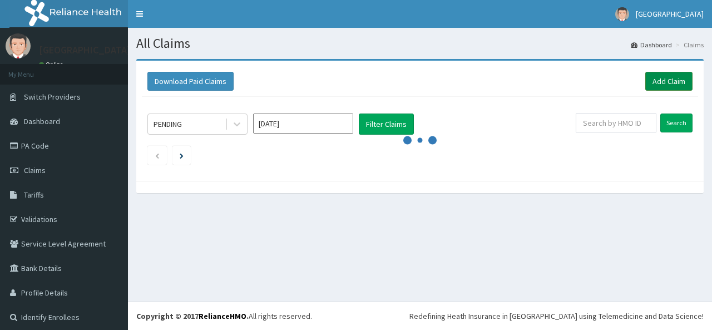
click at [665, 83] on link "Add Claim" at bounding box center [669, 81] width 47 height 19
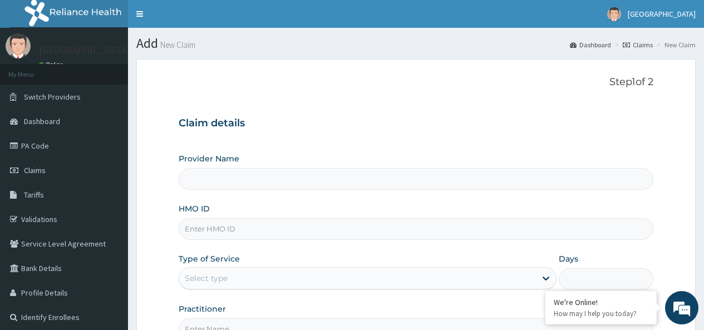
click at [235, 224] on input "HMO ID" at bounding box center [416, 229] width 475 height 22
type input "[GEOGRAPHIC_DATA]"
type input "KSB/10988/A"
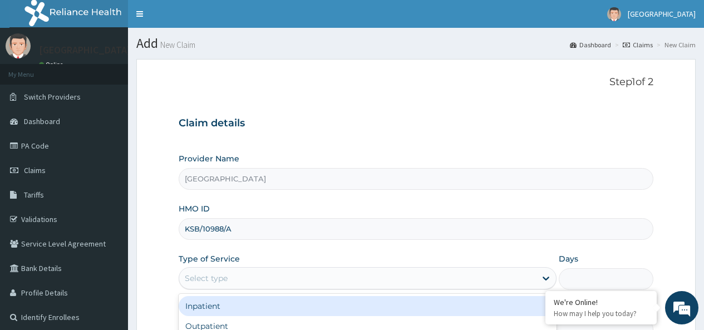
click at [201, 273] on div "Select type" at bounding box center [206, 278] width 43 height 11
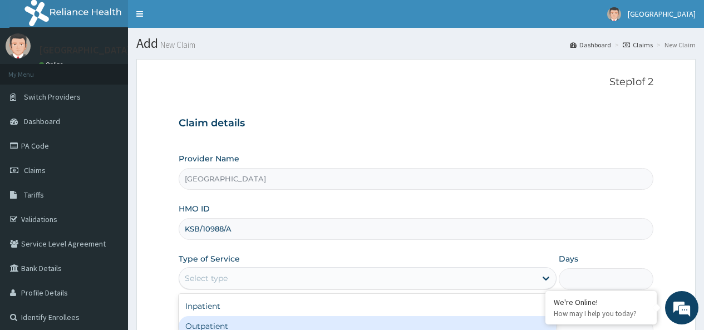
click at [211, 323] on div "Outpatient" at bounding box center [368, 326] width 378 height 20
type input "1"
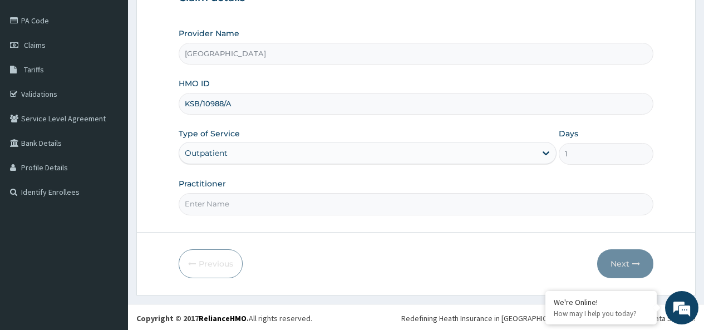
scroll to position [127, 0]
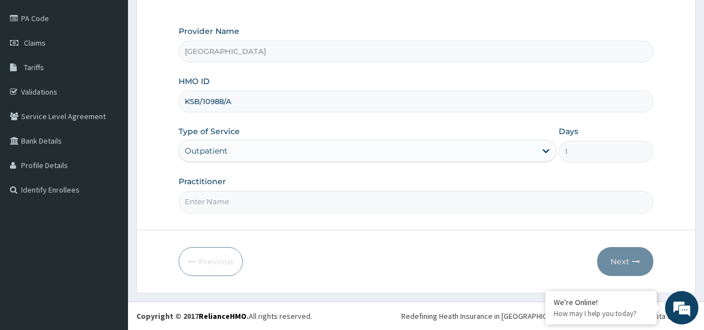
click at [234, 203] on input "Practitioner" at bounding box center [416, 202] width 475 height 22
type input "MUFAGOR ABULAZEEZ"
click at [276, 215] on form "Step 1 of 2 Claim details Provider Name Dialyzer Medical Centre HMO ID KSB/1098…" at bounding box center [415, 112] width 559 height 361
click at [633, 259] on icon "button" at bounding box center [636, 262] width 8 height 8
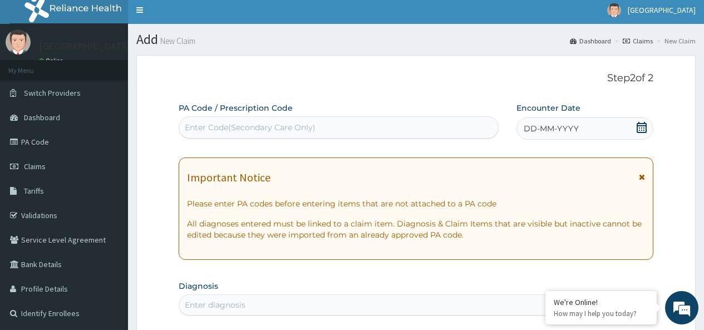
scroll to position [0, 0]
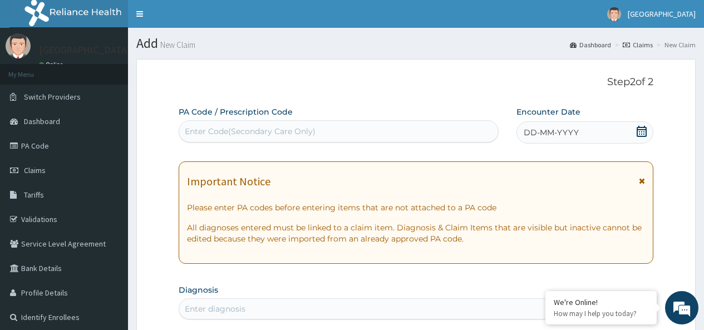
drag, startPoint x: 643, startPoint y: 132, endPoint x: 478, endPoint y: 65, distance: 178.3
click at [643, 132] on icon at bounding box center [641, 131] width 11 height 11
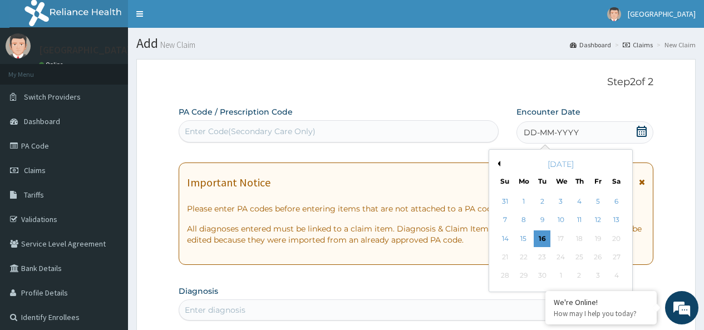
click at [501, 163] on div "September 2025" at bounding box center [561, 164] width 134 height 11
click at [546, 219] on div "9" at bounding box center [542, 220] width 17 height 17
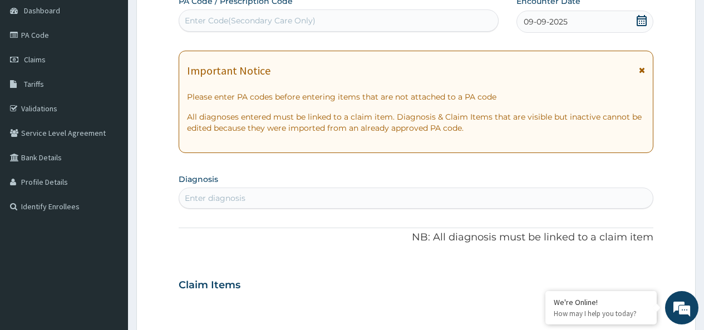
scroll to position [111, 0]
click at [308, 199] on div "Enter diagnosis" at bounding box center [416, 198] width 474 height 18
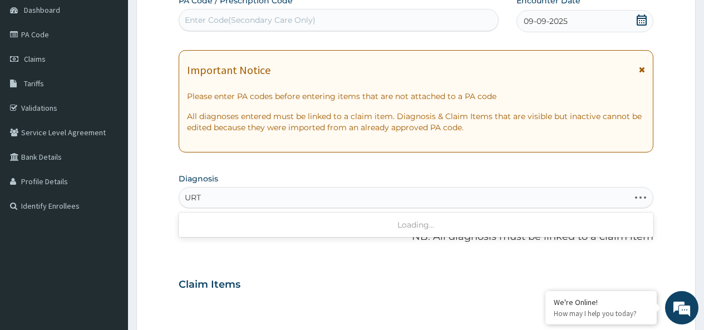
type input "URTI"
click at [242, 197] on div "Enter diagnosis" at bounding box center [416, 198] width 474 height 18
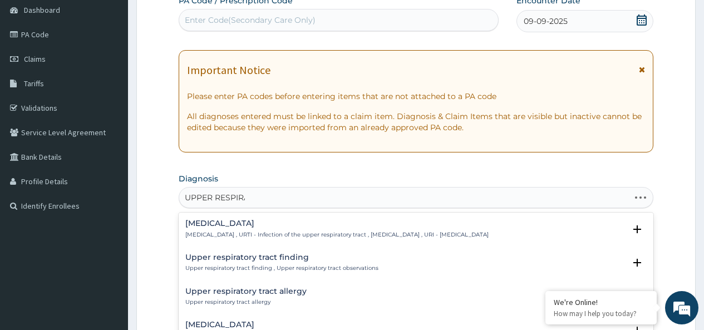
type input "UPPER RESPIRAT"
click at [244, 229] on div "Upper respiratory infection Upper respiratory infection , URTI - Infection of t…" at bounding box center [336, 228] width 303 height 19
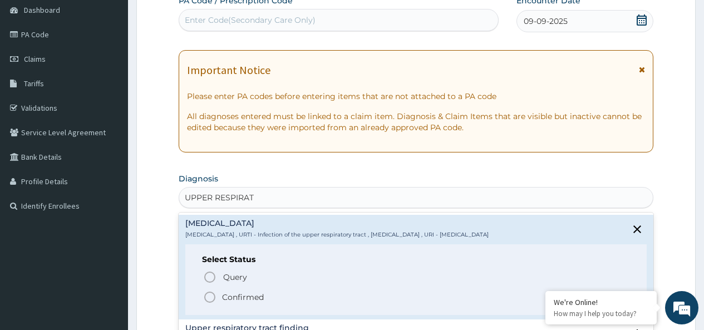
click at [245, 297] on p "Confirmed" at bounding box center [243, 297] width 42 height 11
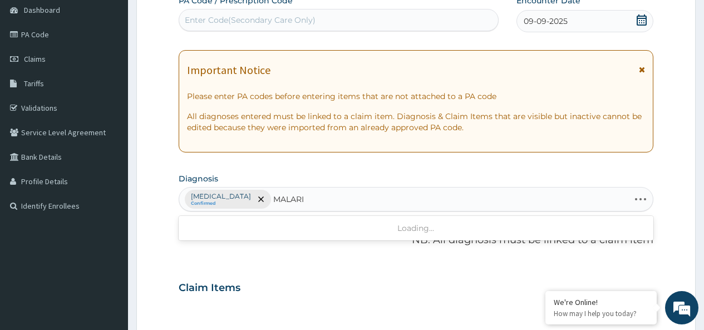
type input "MALARIA"
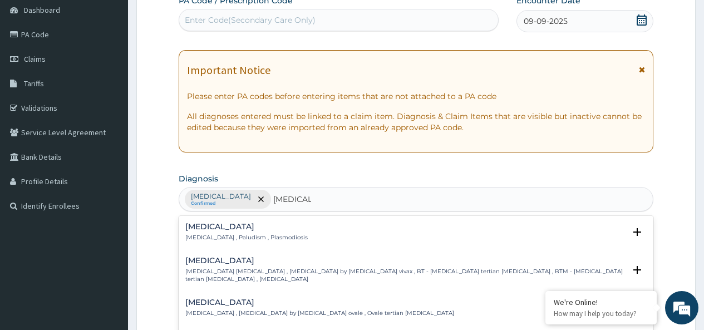
click at [240, 229] on h4 "Malaria" at bounding box center [246, 227] width 122 height 8
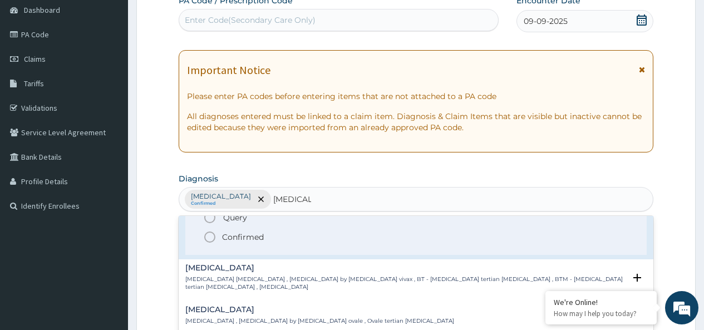
scroll to position [56, 0]
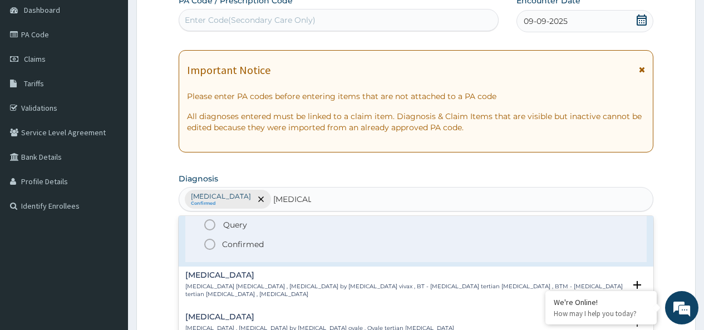
click at [257, 247] on p "Confirmed" at bounding box center [243, 244] width 42 height 11
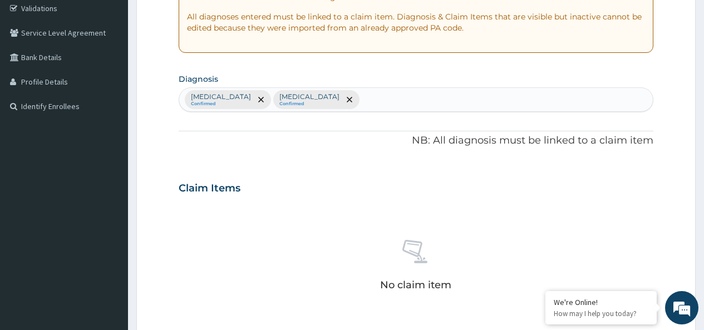
scroll to position [334, 0]
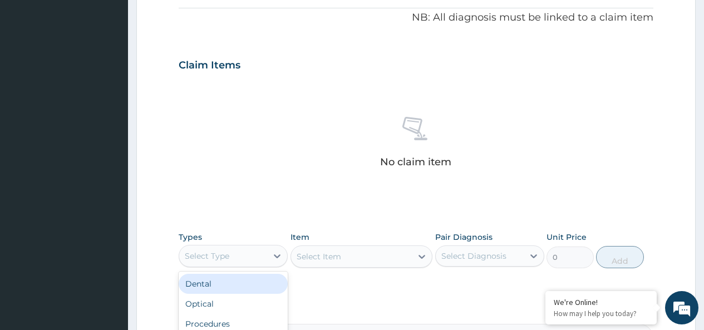
click at [237, 258] on div "Select Type" at bounding box center [223, 256] width 88 height 18
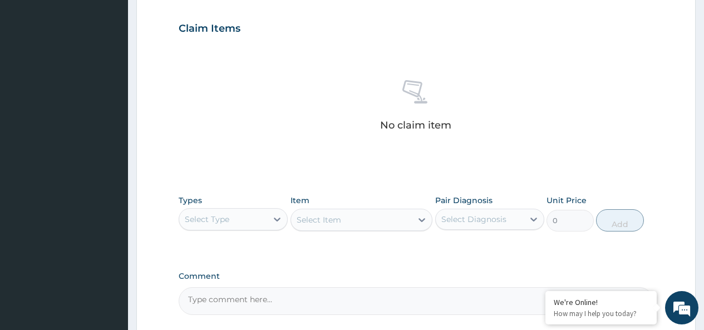
scroll to position [390, 0]
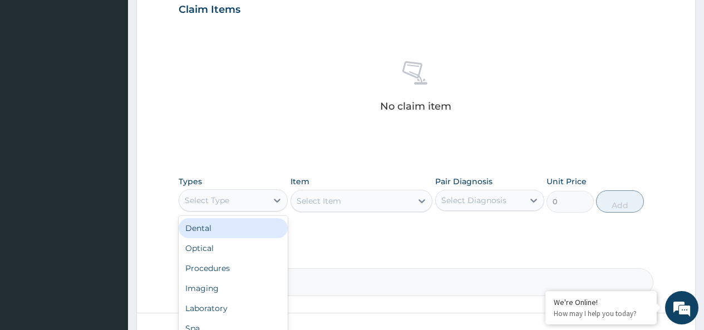
click at [259, 206] on div "Select Type" at bounding box center [223, 200] width 88 height 18
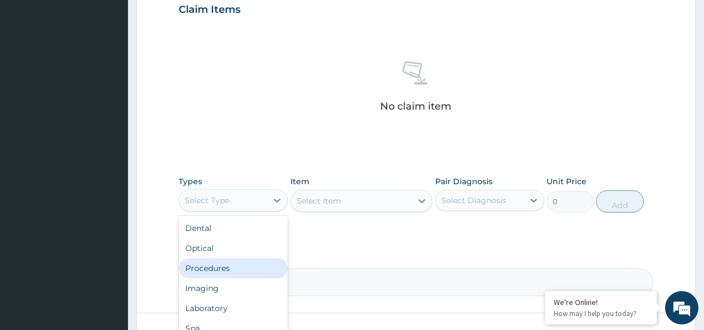
click at [250, 273] on div "Procedures" at bounding box center [233, 268] width 109 height 20
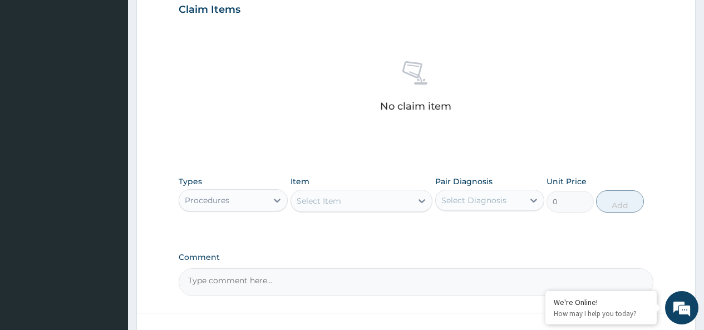
click at [337, 204] on div "Select Item" at bounding box center [319, 200] width 45 height 11
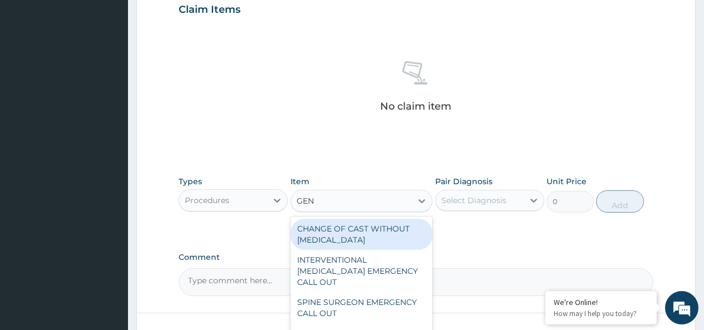
type input "GENE"
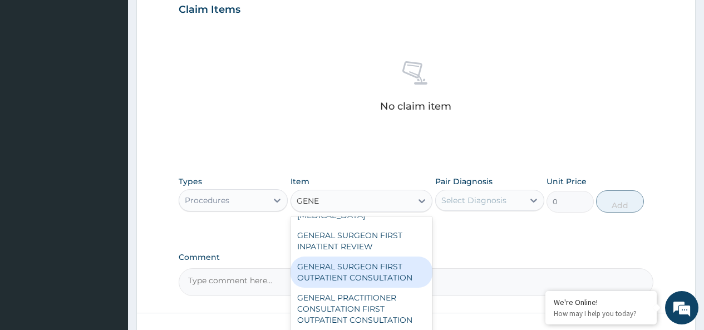
scroll to position [111, 0]
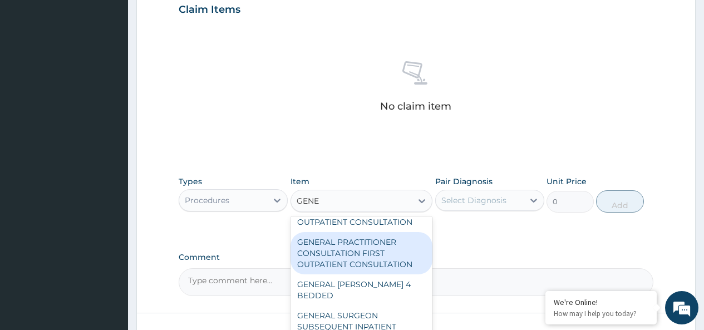
click at [378, 246] on div "GENERAL PRACTITIONER CONSULTATION FIRST OUTPATIENT CONSULTATION" at bounding box center [362, 253] width 142 height 42
type input "3795"
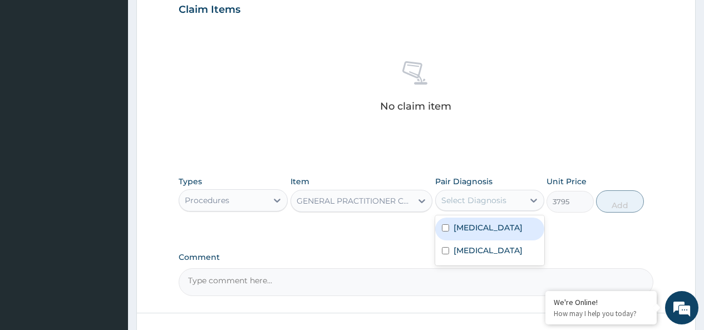
click at [471, 199] on div "Select Diagnosis" at bounding box center [473, 200] width 65 height 11
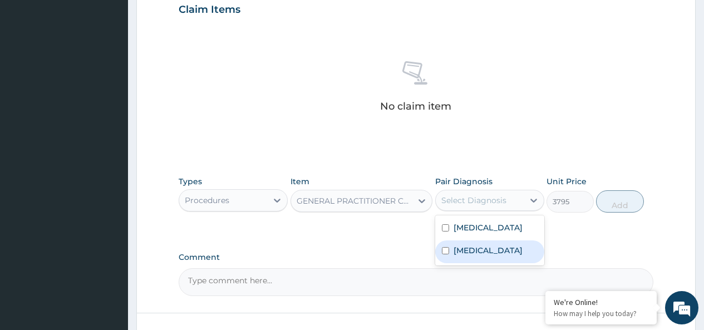
click at [466, 254] on div "Malaria" at bounding box center [489, 251] width 109 height 23
checkbox input "true"
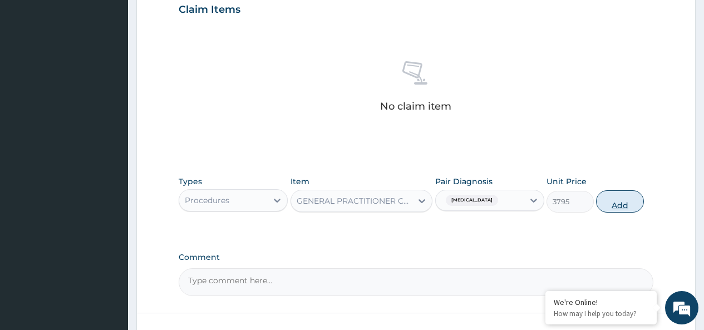
click at [622, 204] on button "Add" at bounding box center [619, 201] width 47 height 22
type input "0"
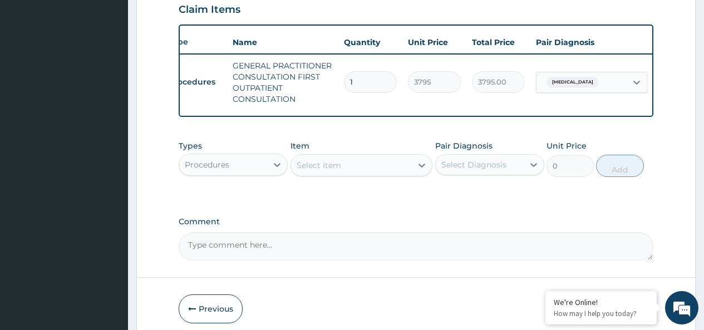
scroll to position [0, 45]
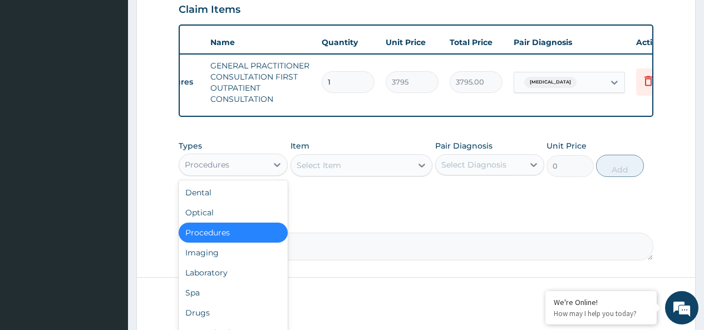
click at [264, 171] on div "Procedures" at bounding box center [223, 165] width 88 height 18
click at [242, 317] on div "Drugs" at bounding box center [233, 313] width 109 height 20
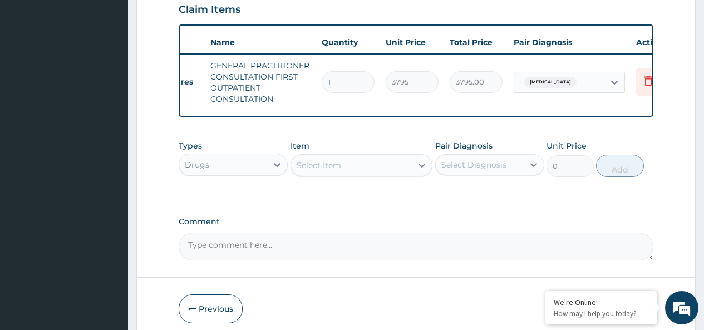
click at [364, 174] on div "Select Item" at bounding box center [351, 165] width 121 height 18
click at [365, 173] on div "Select Item" at bounding box center [351, 165] width 121 height 18
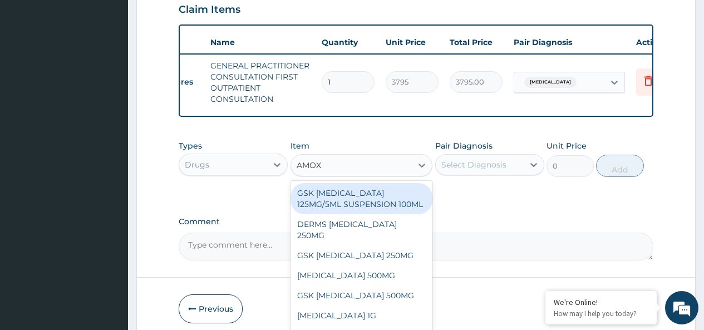
type input "AMOXI"
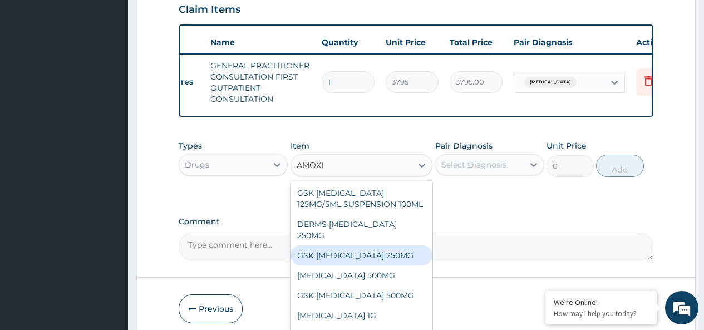
scroll to position [31, 0]
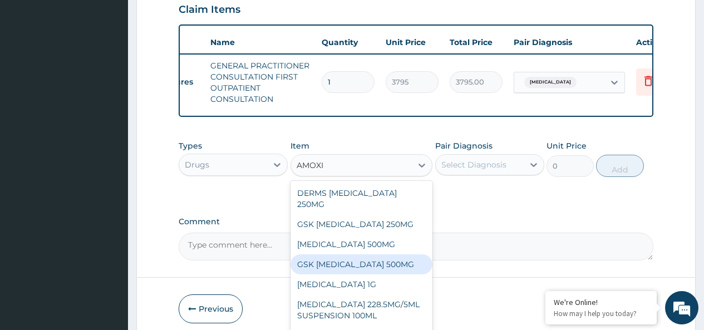
click at [373, 262] on div "GSK AMOXIL 500MG" at bounding box center [362, 264] width 142 height 20
type input "63.25"
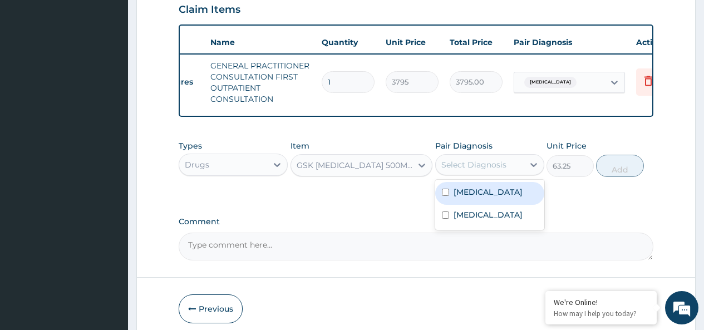
click at [460, 170] on div "Select Diagnosis" at bounding box center [473, 164] width 65 height 11
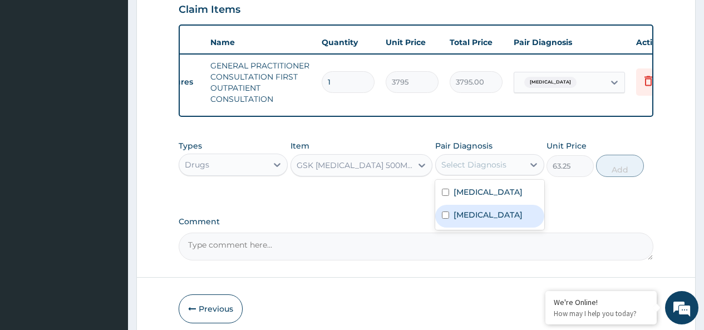
drag, startPoint x: 459, startPoint y: 239, endPoint x: 505, endPoint y: 220, distance: 50.1
click at [459, 228] on div "Malaria" at bounding box center [489, 216] width 109 height 23
checkbox input "true"
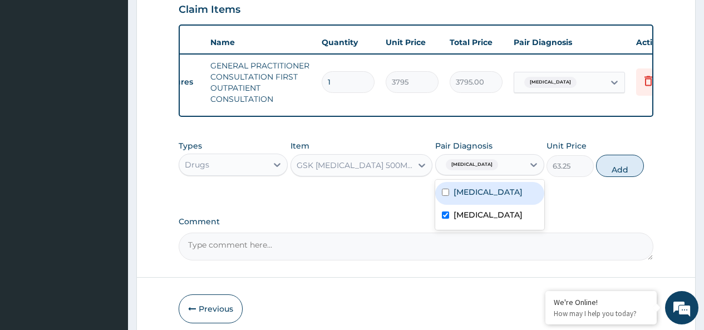
drag, startPoint x: 622, startPoint y: 174, endPoint x: 608, endPoint y: 174, distance: 14.5
click at [622, 174] on button "Add" at bounding box center [619, 166] width 47 height 22
type input "0"
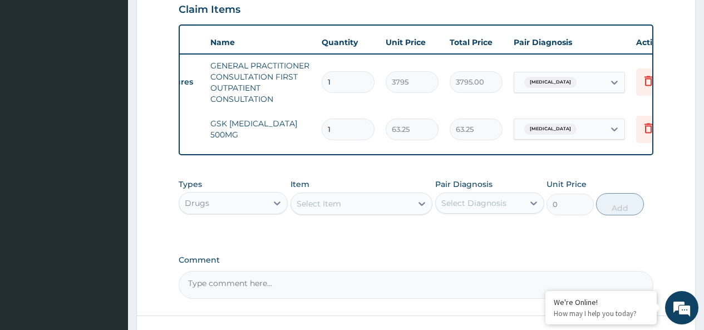
type input "15"
type input "948.75"
type input "15"
click at [351, 213] on div "Select Item" at bounding box center [351, 204] width 121 height 18
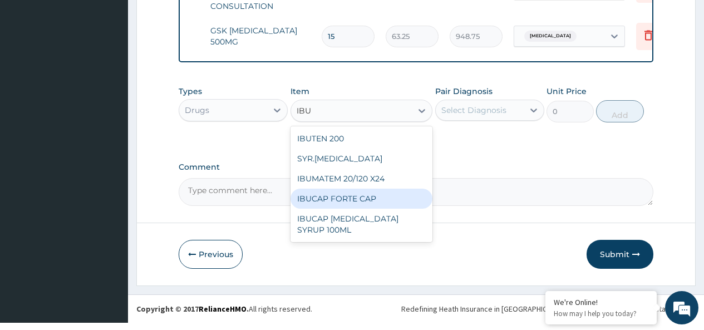
scroll to position [484, 0]
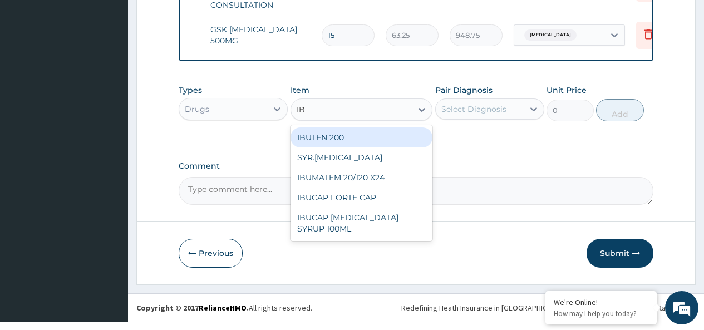
type input "I"
type input "DICLO"
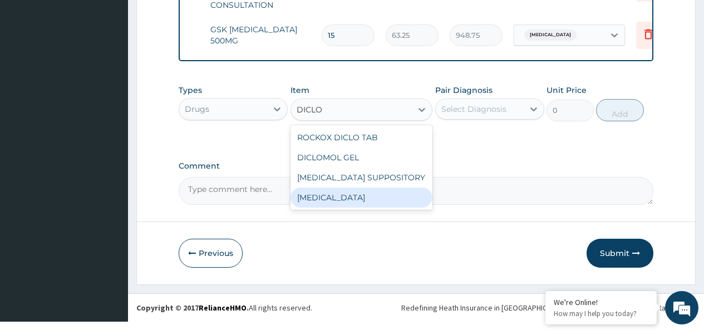
click at [346, 203] on div "DICLOFENAC" at bounding box center [362, 198] width 142 height 20
type input "632.5"
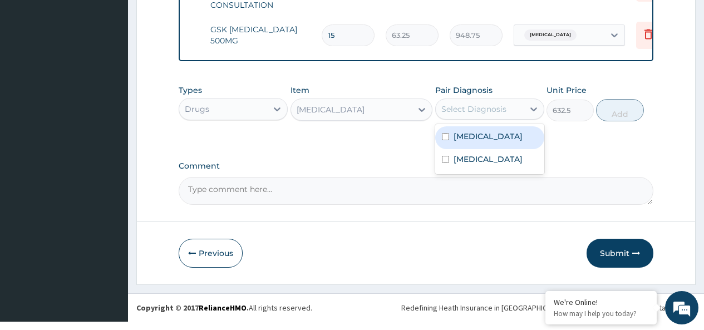
click at [490, 115] on div "Select Diagnosis" at bounding box center [473, 109] width 65 height 11
click at [385, 116] on div "DICLOFENAC" at bounding box center [351, 110] width 121 height 18
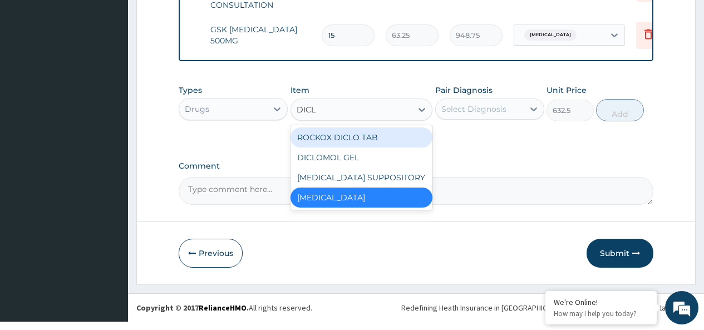
scroll to position [0, 0]
type input "DICLO"
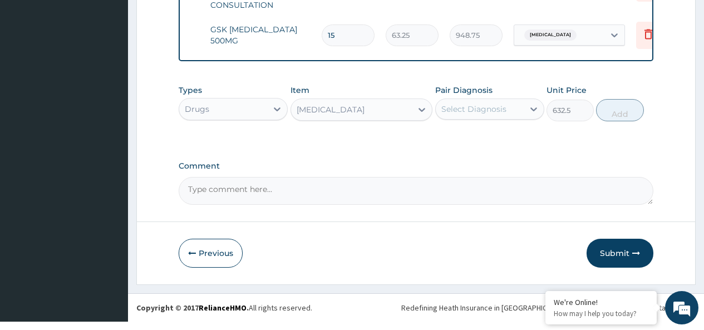
drag, startPoint x: 348, startPoint y: 117, endPoint x: 294, endPoint y: 124, distance: 54.9
click at [294, 119] on div "DICLOFENAC" at bounding box center [351, 110] width 121 height 18
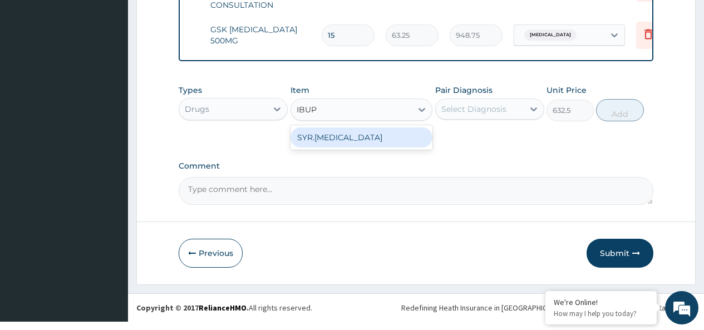
type input "IBUPR"
type input "1200"
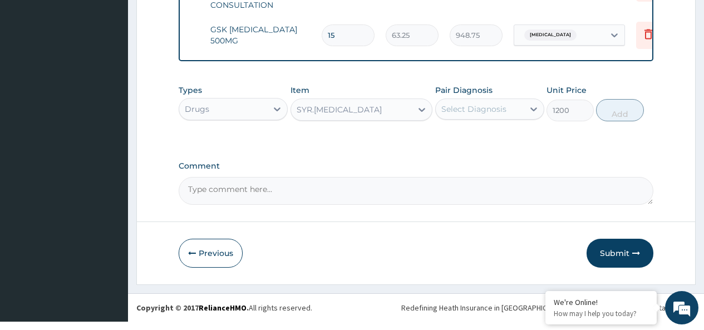
click at [372, 119] on div "SYR.IBUPROFEN" at bounding box center [351, 110] width 121 height 18
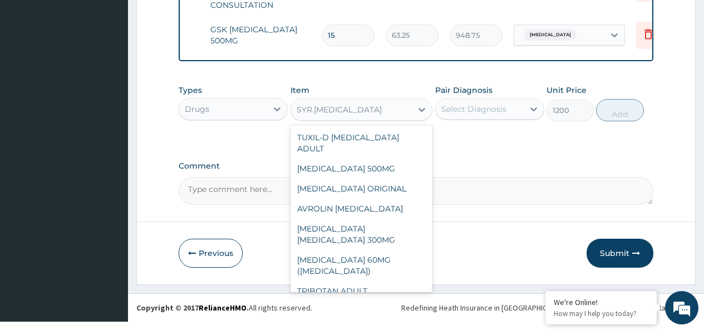
scroll to position [12077, 0]
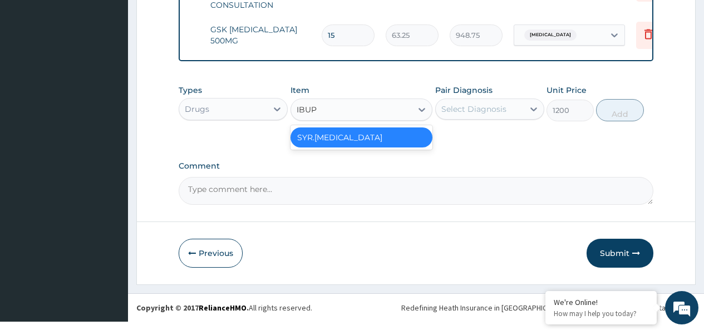
type input "IBU"
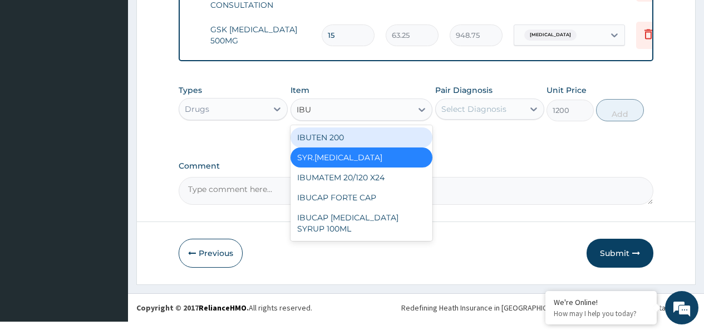
click at [358, 147] on div "IBUTEN 200" at bounding box center [362, 137] width 142 height 20
type input "88.55"
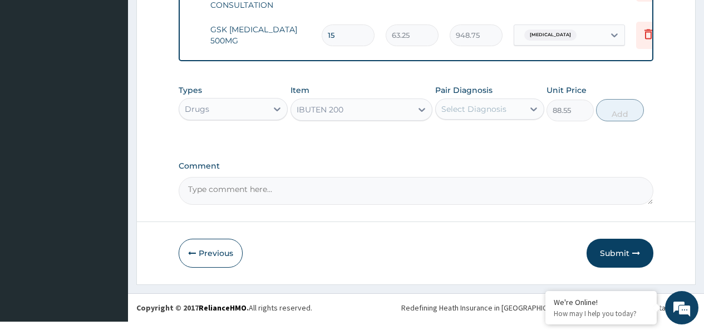
click at [492, 115] on div "Select Diagnosis" at bounding box center [473, 109] width 65 height 11
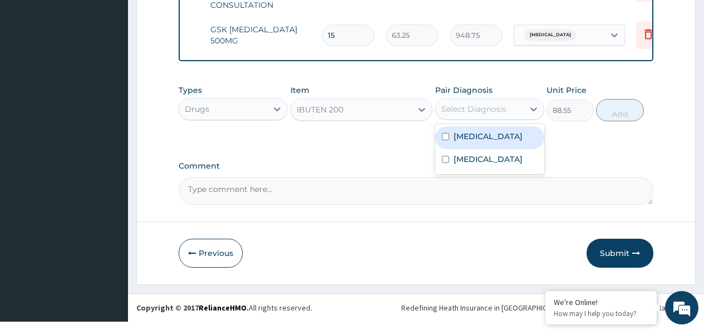
drag, startPoint x: 471, startPoint y: 178, endPoint x: 481, endPoint y: 146, distance: 34.0
click at [481, 146] on div "Upper respiratory infection Malaria" at bounding box center [489, 149] width 109 height 50
click at [481, 142] on label "Upper respiratory infection" at bounding box center [488, 136] width 69 height 11
checkbox input "true"
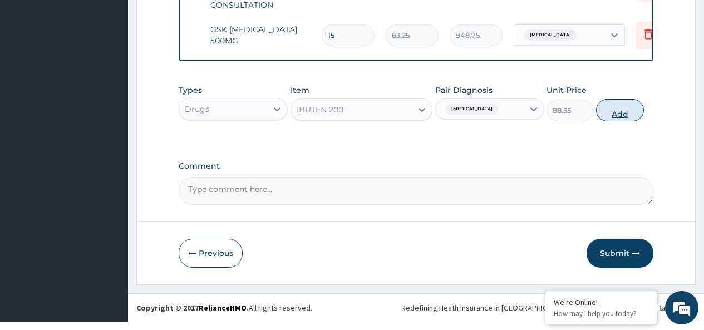
click at [616, 120] on button "Add" at bounding box center [619, 110] width 47 height 22
type input "0"
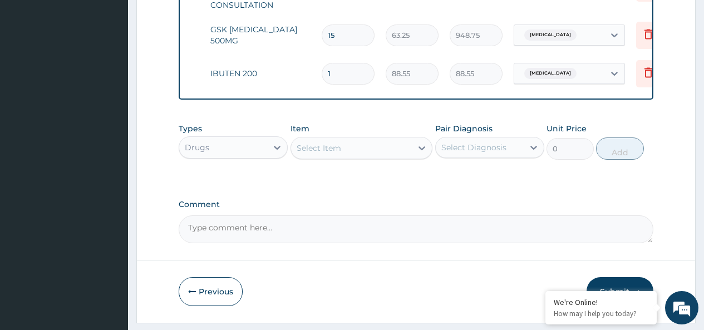
type input "12"
type input "1062.60"
type input "12"
click at [326, 154] on div "Select Item" at bounding box center [319, 147] width 45 height 11
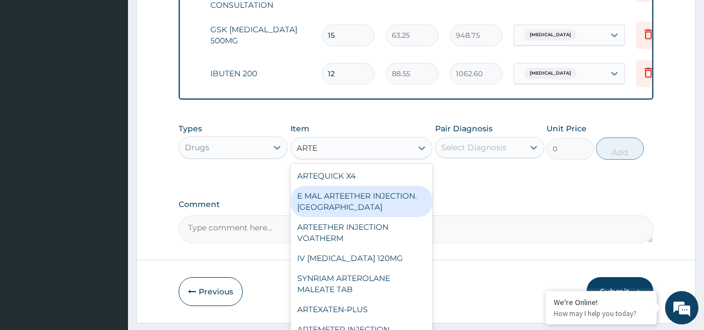
type input "ARTEM"
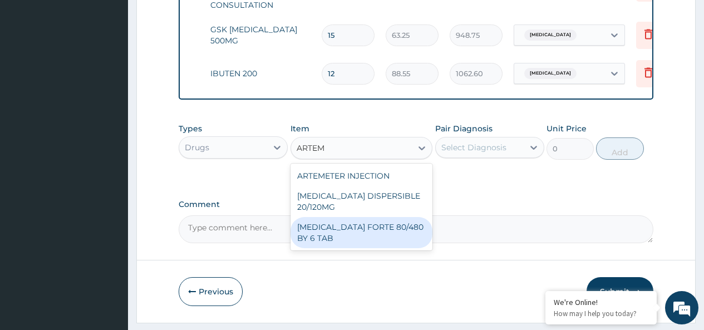
click at [360, 240] on div "COARTEM FORTE 80/480 BY 6 TAB" at bounding box center [362, 232] width 142 height 31
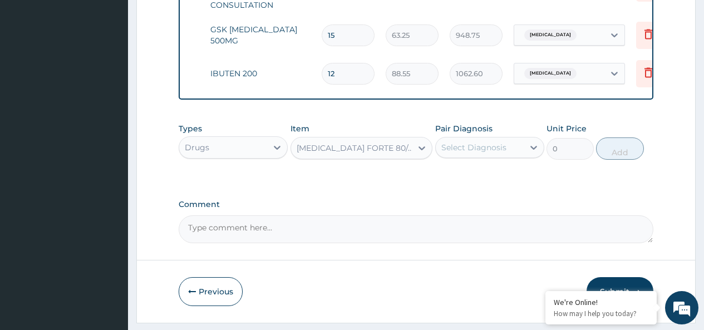
type input "480.7"
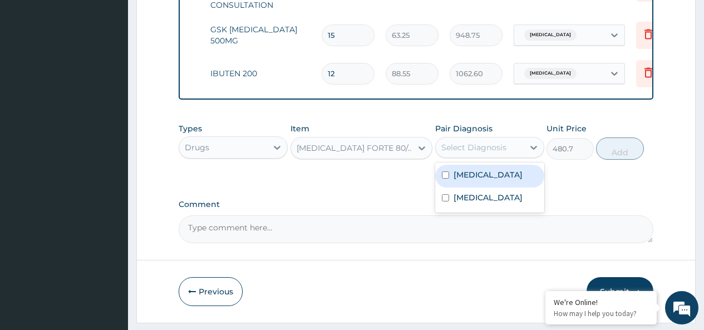
click at [479, 153] on div "Select Diagnosis" at bounding box center [473, 147] width 65 height 11
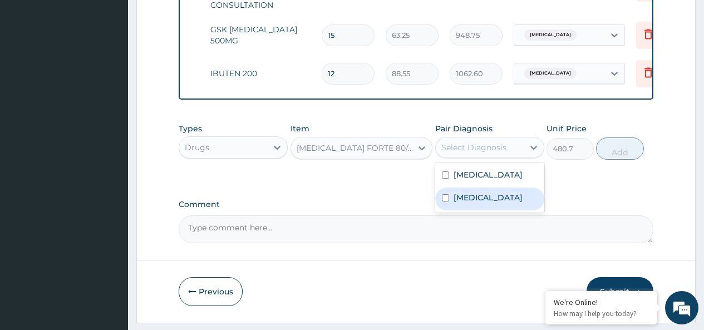
drag, startPoint x: 484, startPoint y: 213, endPoint x: 540, endPoint y: 196, distance: 59.2
click at [488, 210] on div "Malaria" at bounding box center [489, 199] width 109 height 23
checkbox input "true"
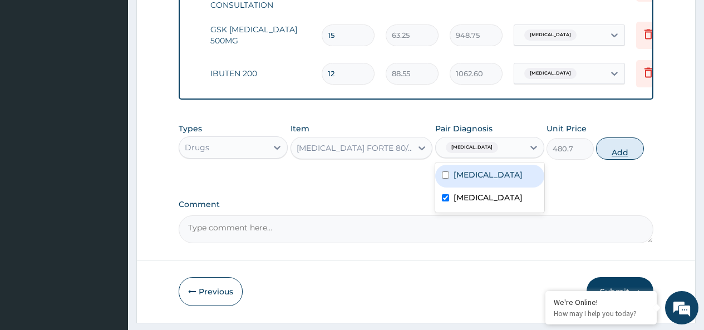
click at [619, 160] on button "Add" at bounding box center [619, 148] width 47 height 22
type input "0"
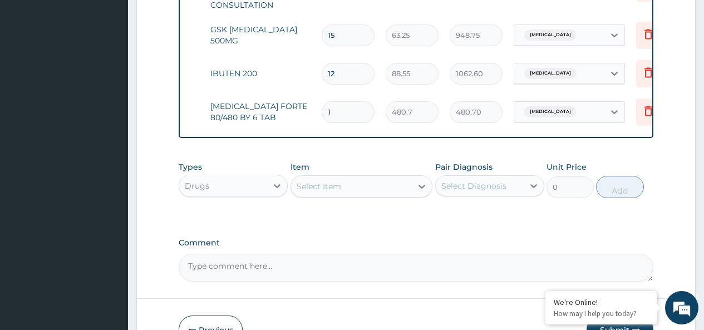
type input "0.00"
type input "6"
type input "2884.20"
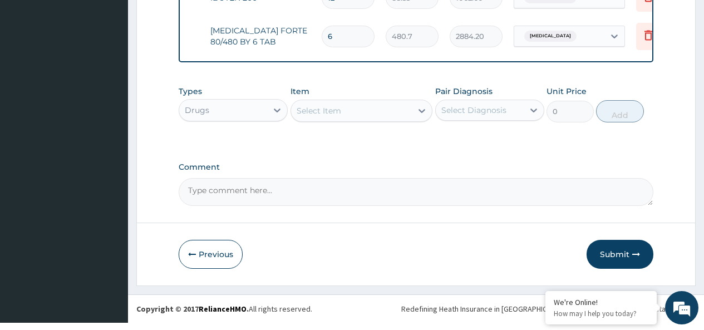
scroll to position [560, 0]
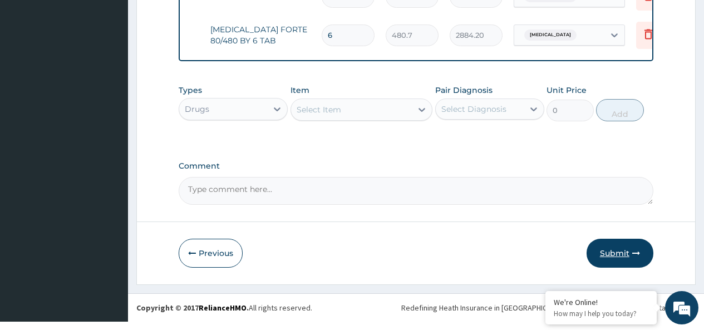
type input "6"
click at [637, 257] on icon "button" at bounding box center [636, 253] width 8 height 8
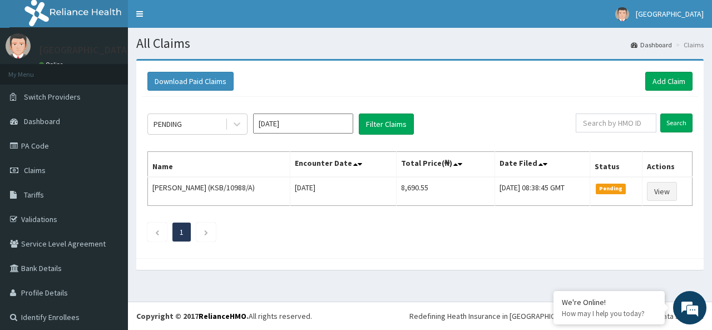
drag, startPoint x: 595, startPoint y: 255, endPoint x: 602, endPoint y: 328, distance: 73.3
click at [613, 318] on body "R EL Toggle navigation Dialyzer Medical Centre Dialyzer Medical Centre - dialyz…" at bounding box center [356, 165] width 712 height 330
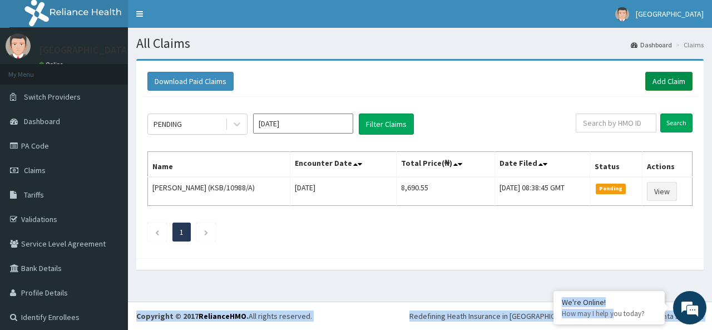
click at [662, 80] on link "Add Claim" at bounding box center [669, 81] width 47 height 19
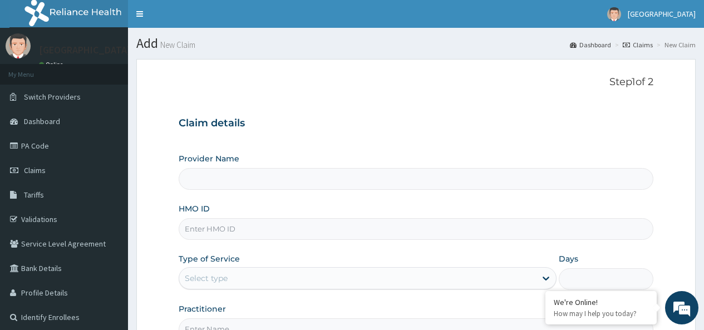
type input "[GEOGRAPHIC_DATA]"
type input "CPS/10022/A"
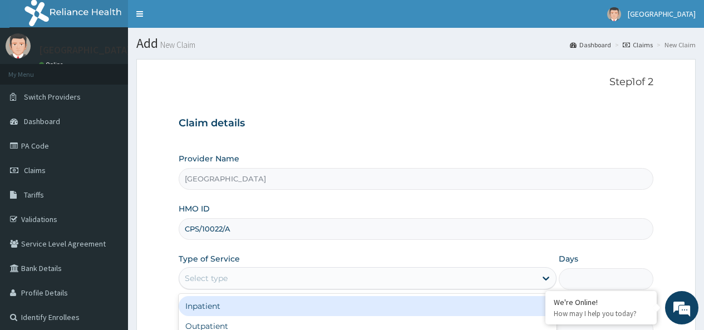
click at [237, 275] on div "Select type" at bounding box center [357, 278] width 357 height 18
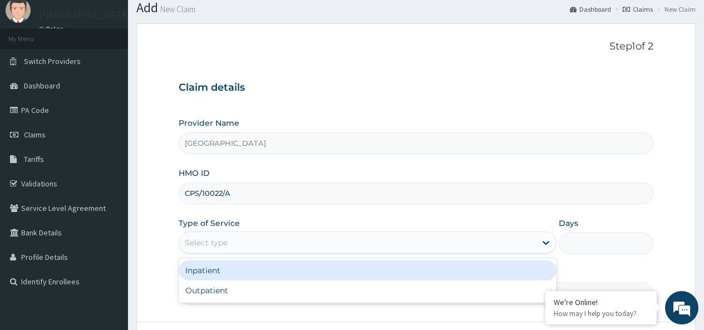
scroll to position [56, 0]
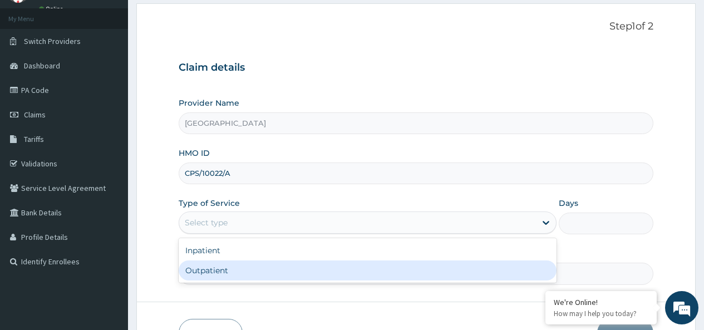
click at [221, 270] on div "Outpatient" at bounding box center [368, 270] width 378 height 20
type input "1"
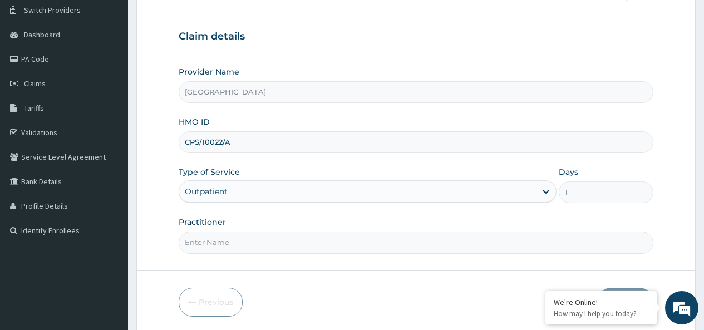
scroll to position [111, 0]
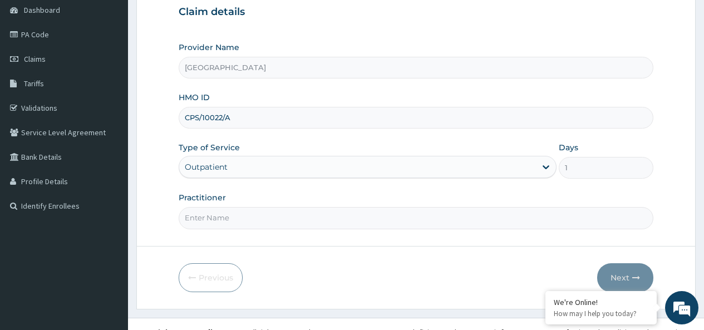
click at [243, 218] on input "Practitioner" at bounding box center [416, 218] width 475 height 22
click at [107, 277] on aside "Dialyzer Medical Centre Online My Menu Switch Providers Dashboard PA Code Claim…" at bounding box center [64, 117] width 128 height 457
click at [236, 217] on input "ADETU" at bounding box center [416, 218] width 475 height 22
click at [236, 220] on input "ADETU" at bounding box center [416, 218] width 475 height 22
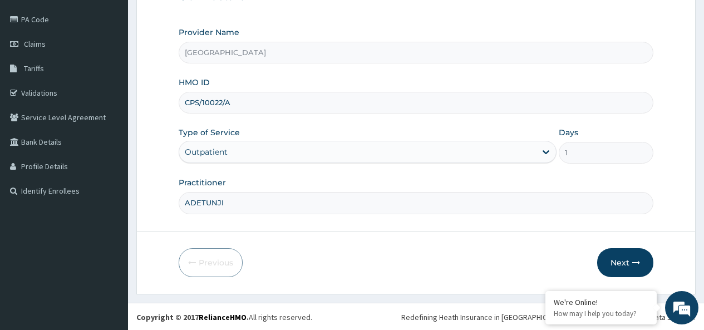
click at [253, 203] on div "Practitioner ADETUNJI" at bounding box center [416, 195] width 475 height 37
type input "ADETUNJI RASHEED"
click at [629, 262] on button "Next" at bounding box center [625, 261] width 56 height 29
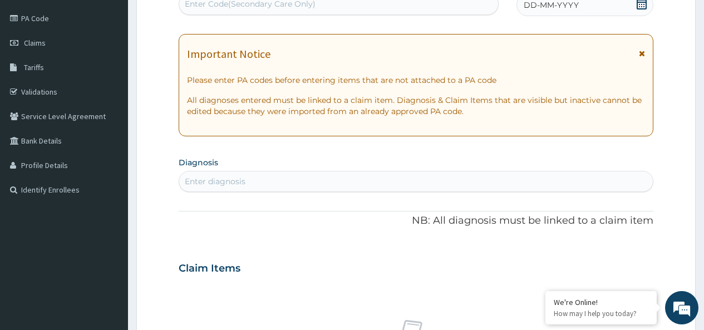
click at [328, 183] on div "Enter diagnosis" at bounding box center [416, 182] width 474 height 18
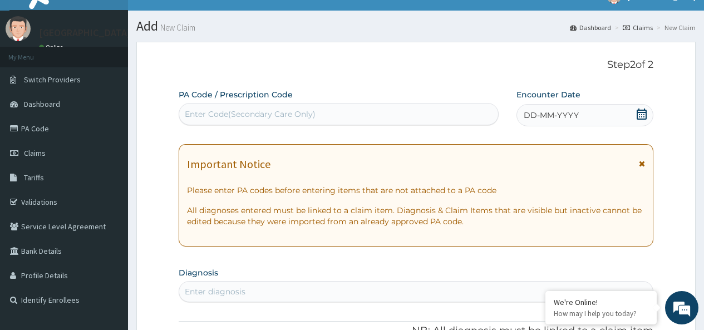
scroll to position [16, 0]
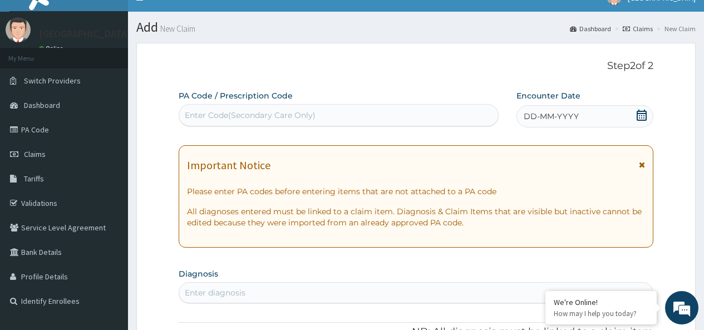
click at [643, 115] on icon at bounding box center [641, 115] width 11 height 11
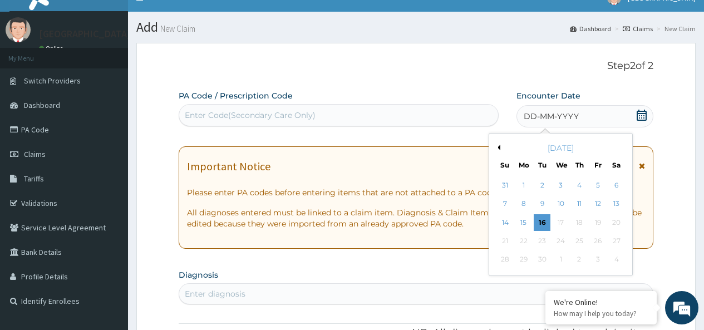
click at [500, 147] on div "September 2025" at bounding box center [561, 147] width 134 height 11
click at [623, 245] on div "27" at bounding box center [616, 241] width 17 height 17
click at [498, 149] on button "Previous Month" at bounding box center [498, 148] width 6 height 6
click at [563, 259] on div "27" at bounding box center [560, 260] width 17 height 17
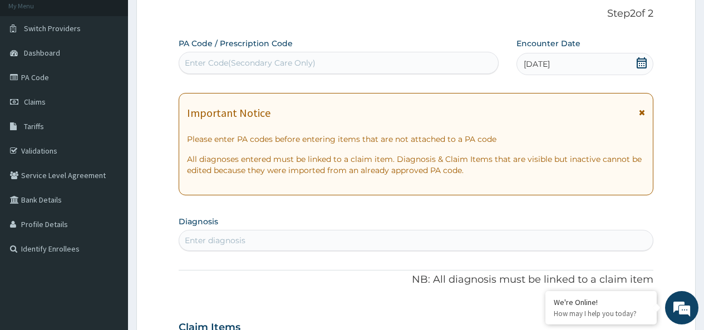
scroll to position [127, 0]
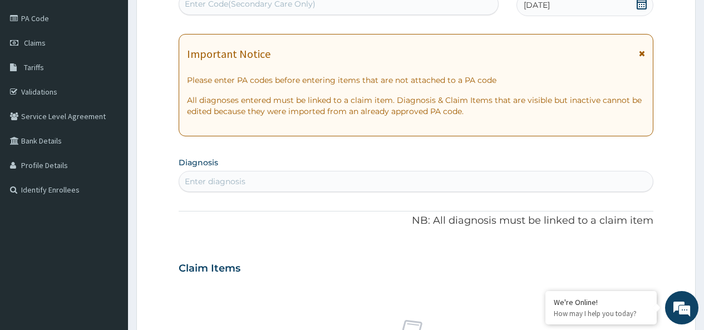
click at [254, 180] on div "Enter diagnosis" at bounding box center [416, 182] width 474 height 18
type input "MALARIA"
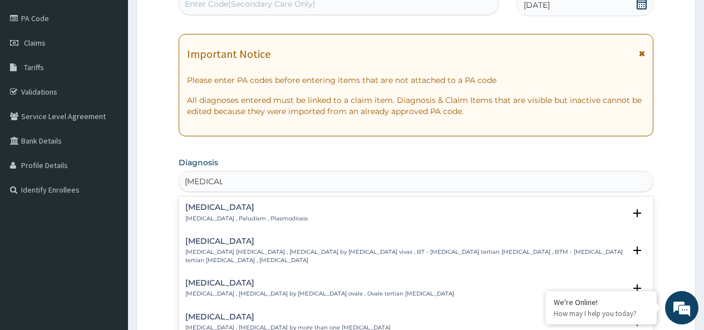
click at [241, 215] on p "Malaria , Paludism , Plasmodiosis" at bounding box center [246, 219] width 122 height 8
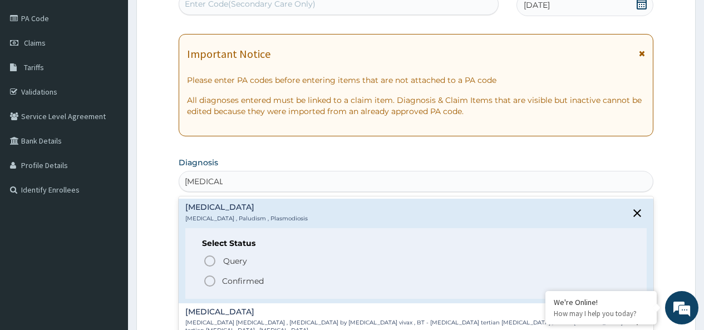
click at [233, 277] on p "Confirmed" at bounding box center [243, 280] width 42 height 11
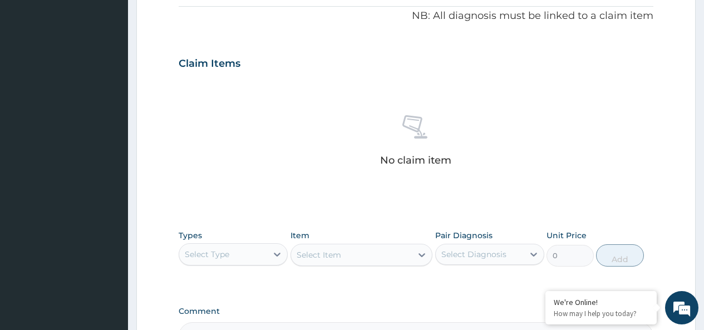
scroll to position [461, 0]
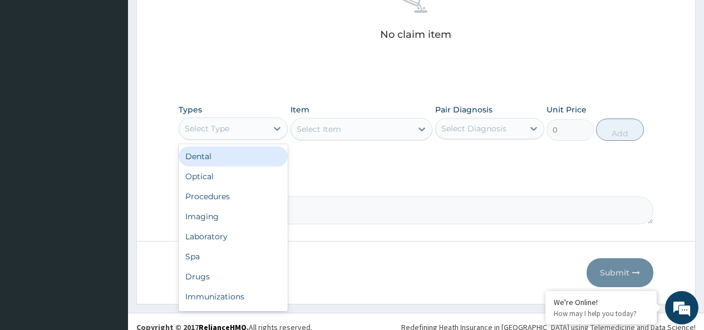
click at [219, 133] on div "Select Type" at bounding box center [207, 128] width 45 height 11
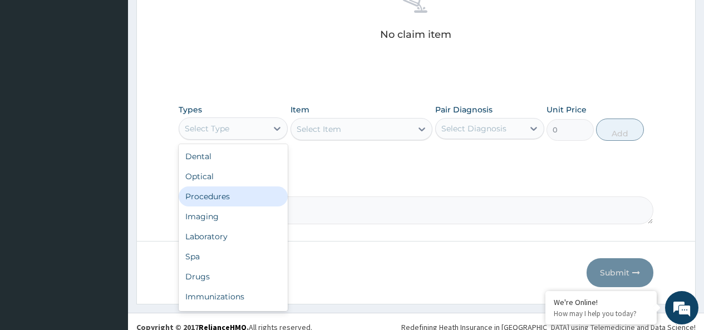
click at [237, 196] on div "Procedures" at bounding box center [233, 196] width 109 height 20
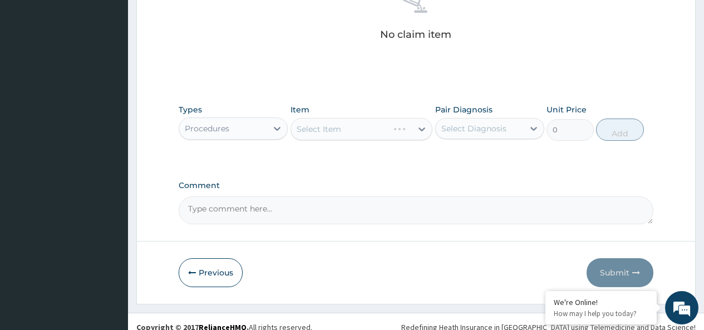
click at [322, 133] on div "Select Item" at bounding box center [362, 129] width 142 height 22
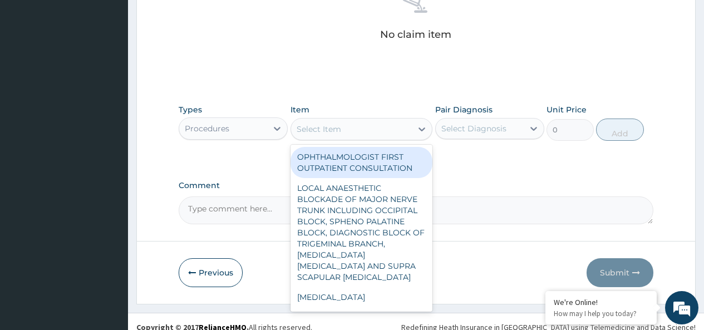
click at [341, 129] on div "Select Item" at bounding box center [319, 129] width 45 height 11
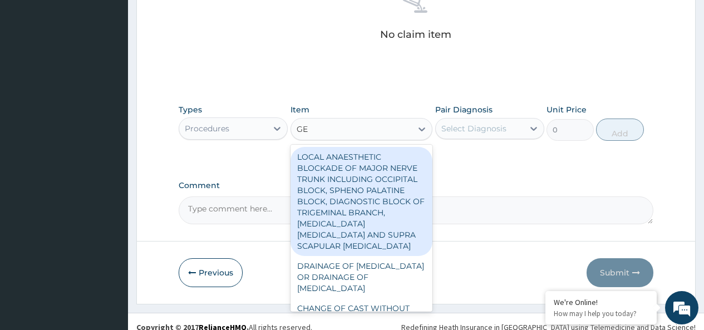
type input "GEN"
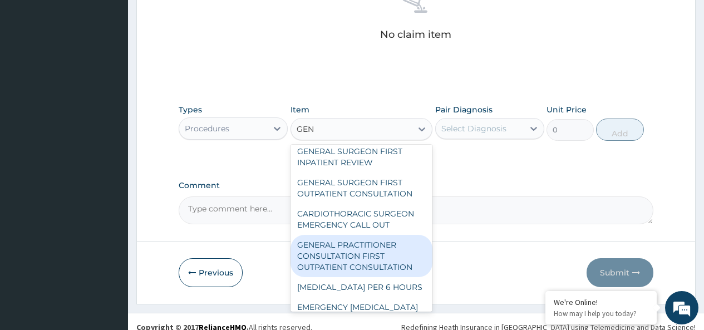
scroll to position [223, 0]
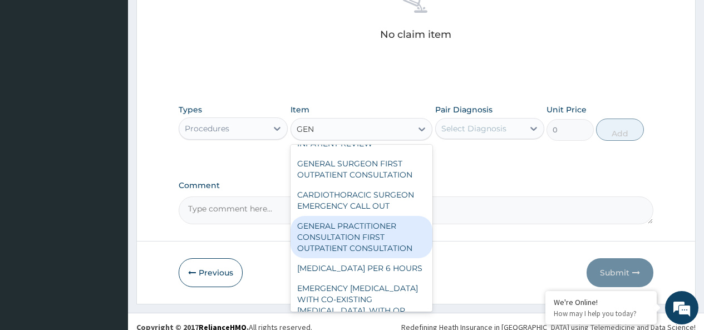
click at [382, 237] on div "GENERAL PRACTITIONER CONSULTATION FIRST OUTPATIENT CONSULTATION" at bounding box center [362, 237] width 142 height 42
type input "3795"
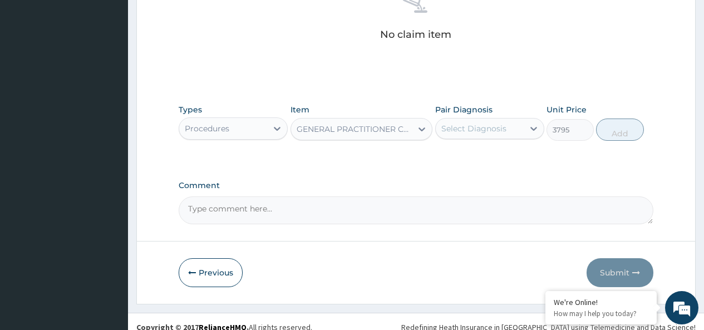
click at [495, 134] on div "Select Diagnosis" at bounding box center [473, 128] width 65 height 11
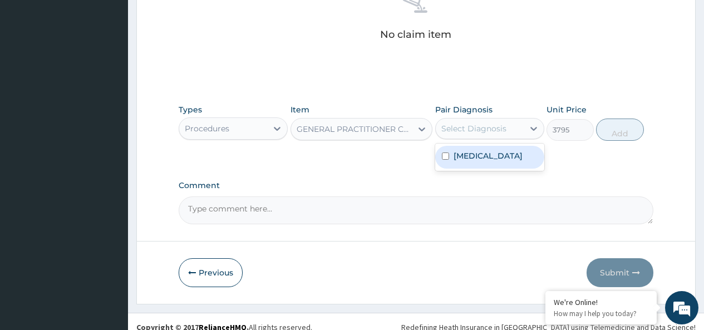
drag, startPoint x: 495, startPoint y: 161, endPoint x: 500, endPoint y: 155, distance: 8.3
click at [494, 161] on div "Malaria" at bounding box center [489, 157] width 109 height 23
checkbox input "true"
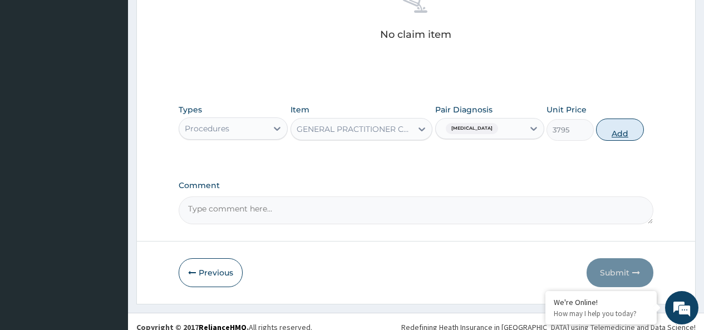
click at [612, 126] on button "Add" at bounding box center [619, 130] width 47 height 22
type input "0"
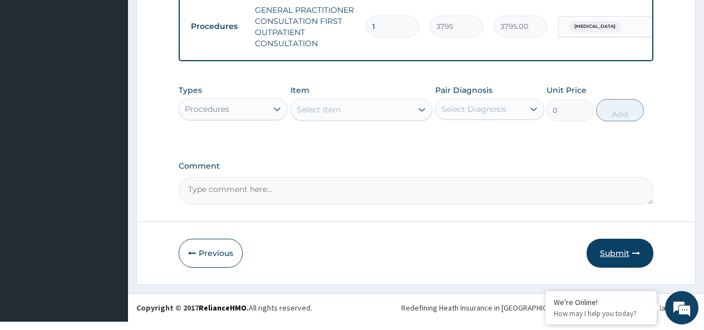
click at [614, 254] on button "Submit" at bounding box center [620, 253] width 67 height 29
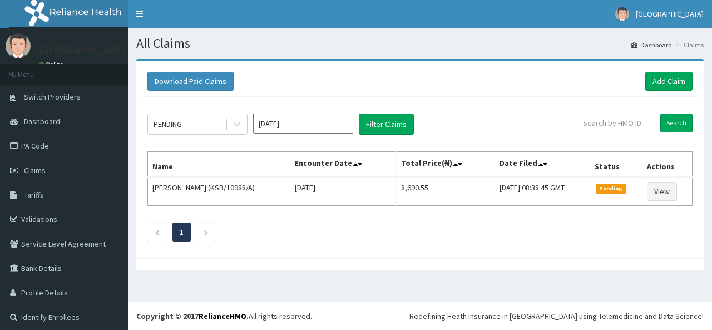
click at [676, 61] on section "Download Paid Claims Add Claim × Note you can only download claims within a max…" at bounding box center [420, 170] width 584 height 239
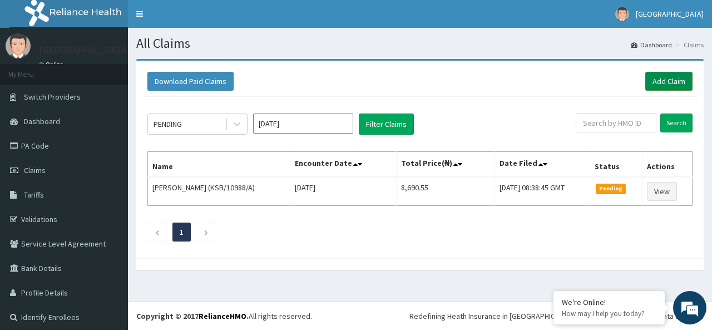
click at [650, 77] on link "Add Claim" at bounding box center [669, 81] width 47 height 19
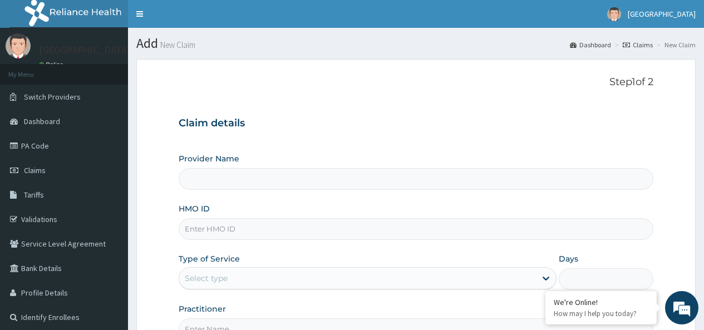
type input "[GEOGRAPHIC_DATA]"
click at [255, 228] on input "HMO ID" at bounding box center [416, 229] width 475 height 22
click at [227, 159] on label "Provider Name" at bounding box center [209, 158] width 61 height 11
click at [227, 168] on input "[GEOGRAPHIC_DATA]" at bounding box center [416, 179] width 475 height 22
click at [273, 230] on input "HMO ID" at bounding box center [416, 229] width 475 height 22
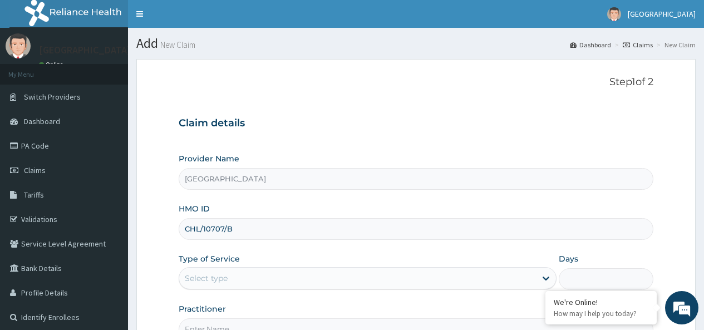
type input "CHL/10707/B"
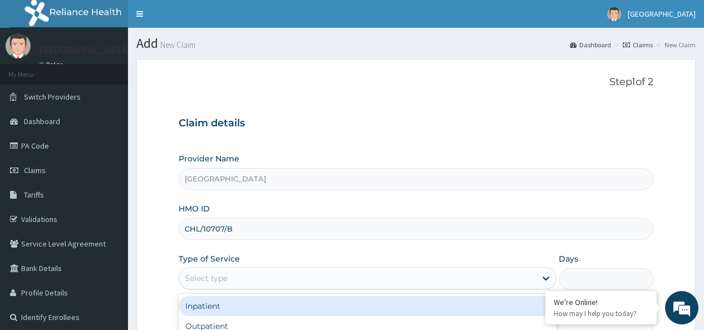
click at [249, 278] on div "Select type" at bounding box center [357, 278] width 357 height 18
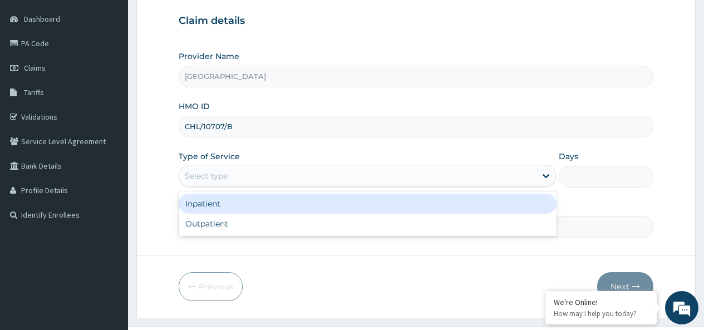
scroll to position [111, 0]
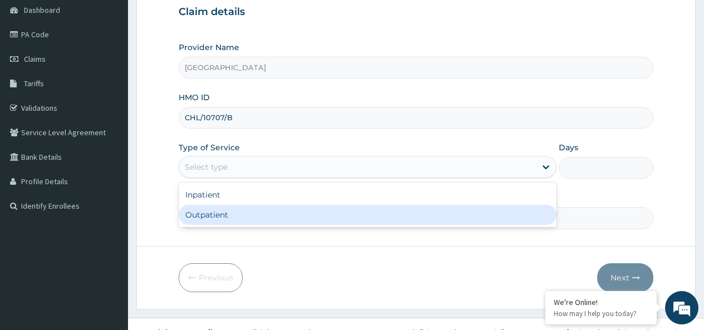
click at [225, 215] on div "Outpatient" at bounding box center [368, 215] width 378 height 20
type input "1"
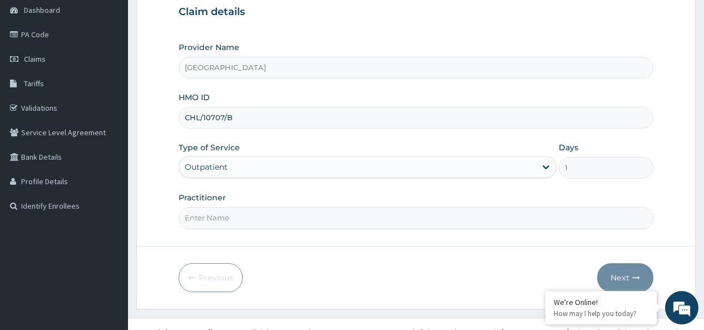
click at [408, 214] on input "Practitioner" at bounding box center [416, 218] width 475 height 22
type input "NWAKORO DIVINE"
click at [612, 275] on button "Next" at bounding box center [625, 277] width 56 height 29
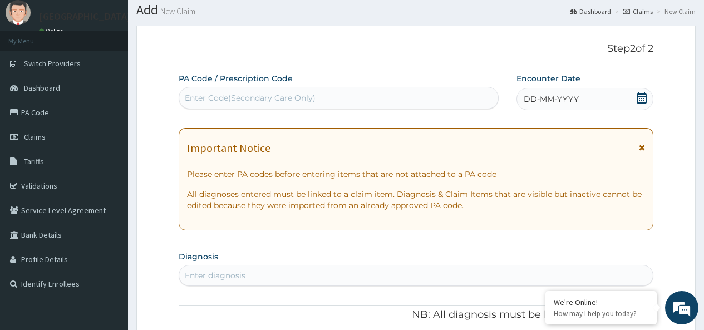
scroll to position [0, 0]
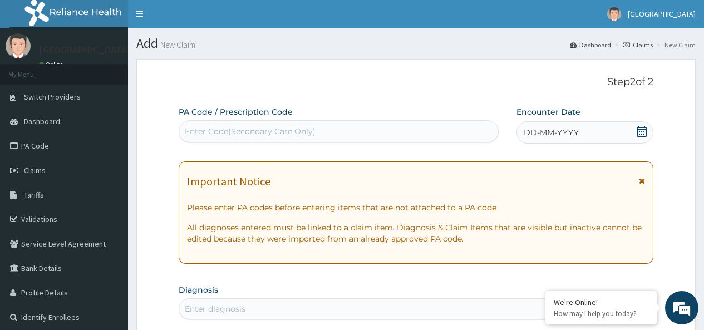
click at [639, 134] on icon at bounding box center [642, 131] width 10 height 11
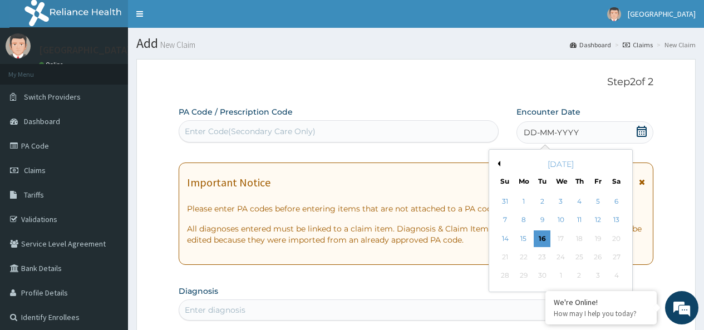
click at [501, 161] on div "[DATE]" at bounding box center [561, 164] width 134 height 11
click at [503, 162] on div "[DATE]" at bounding box center [561, 164] width 134 height 11
click at [500, 164] on button "Previous Month" at bounding box center [498, 164] width 6 height 6
click at [540, 259] on div "19" at bounding box center [542, 257] width 17 height 17
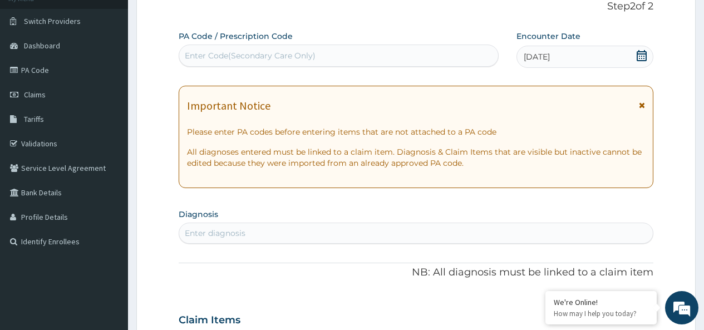
scroll to position [111, 0]
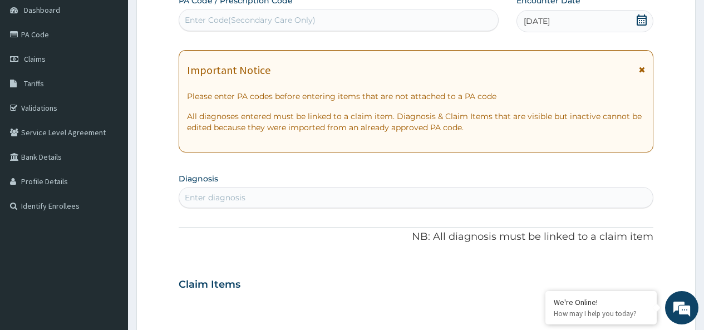
click at [362, 206] on div "Enter diagnosis" at bounding box center [416, 198] width 474 height 18
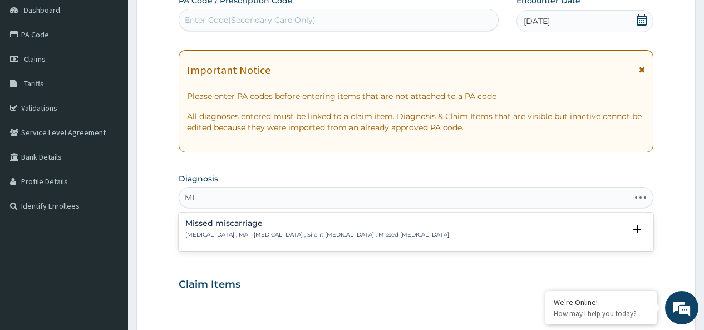
type input "M"
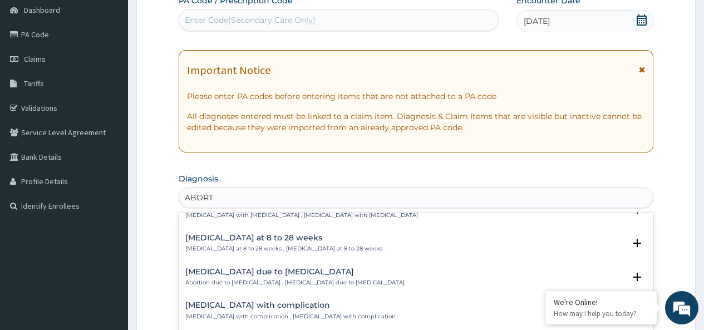
scroll to position [557, 0]
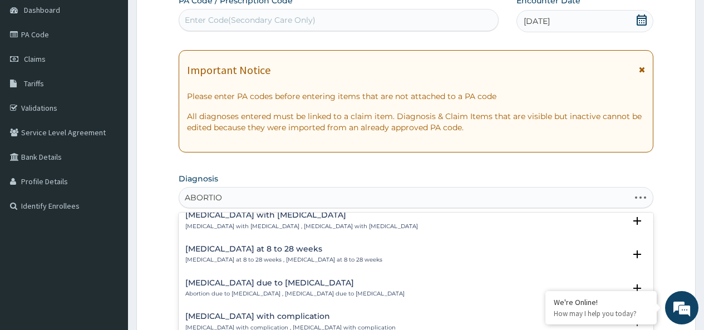
type input "ABORTION"
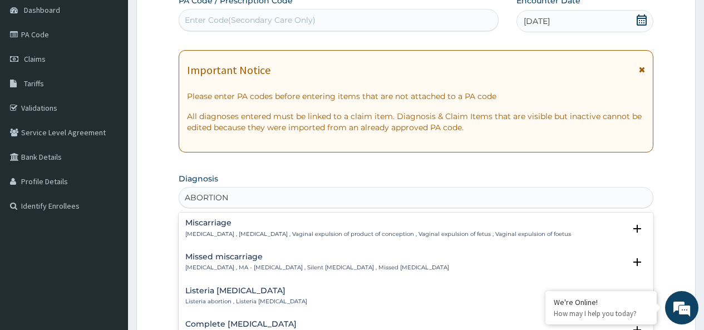
scroll to position [0, 0]
click at [284, 266] on p "Missed abortion , MA - Missed abortion , Silent miscarriage , Missed miscarriage" at bounding box center [317, 268] width 264 height 8
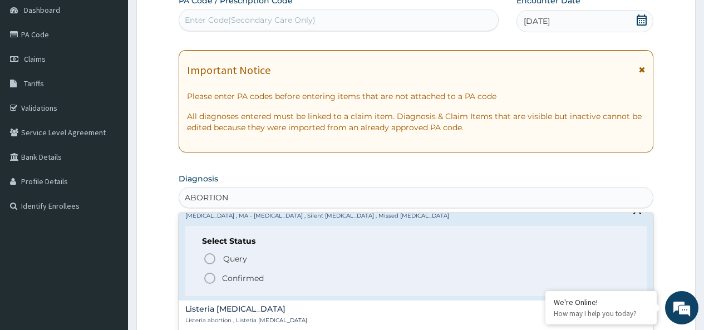
scroll to position [111, 0]
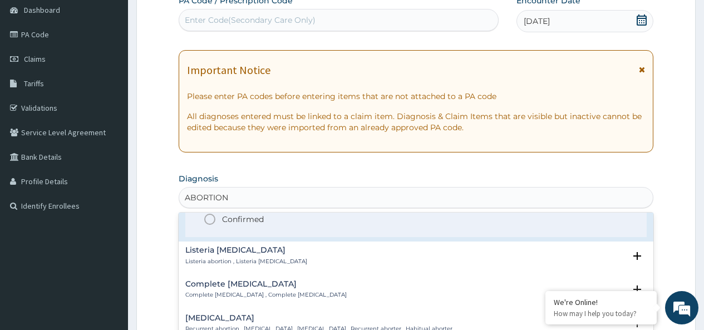
click at [233, 219] on p "Confirmed" at bounding box center [243, 219] width 42 height 11
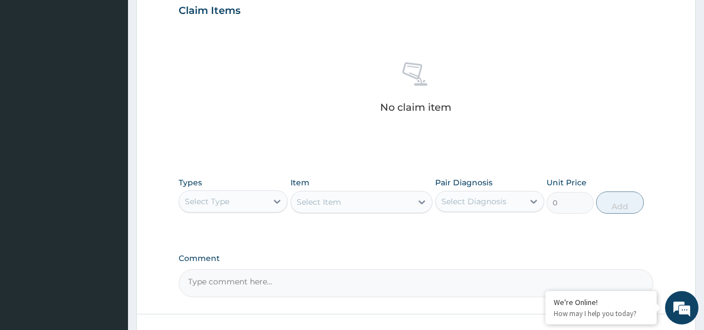
scroll to position [390, 0]
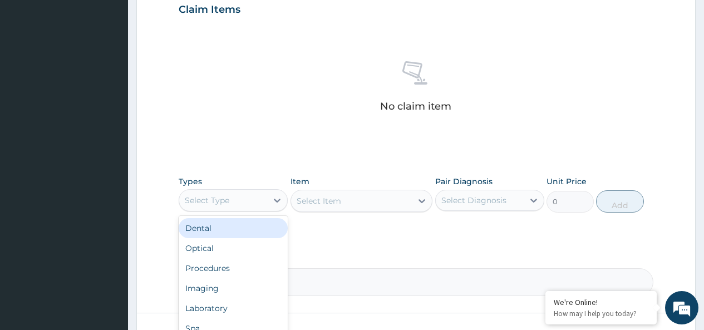
click at [227, 205] on div "Select Type" at bounding box center [207, 200] width 45 height 11
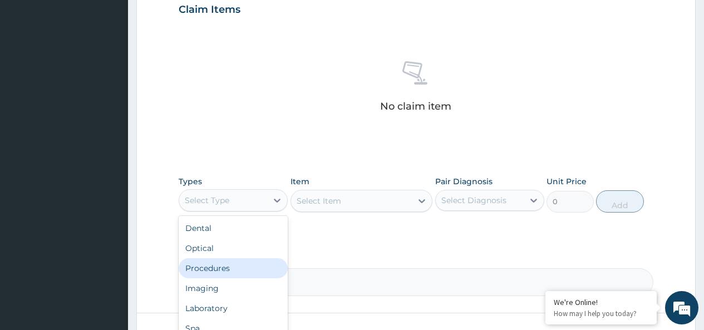
click at [224, 267] on div "Procedures" at bounding box center [233, 268] width 109 height 20
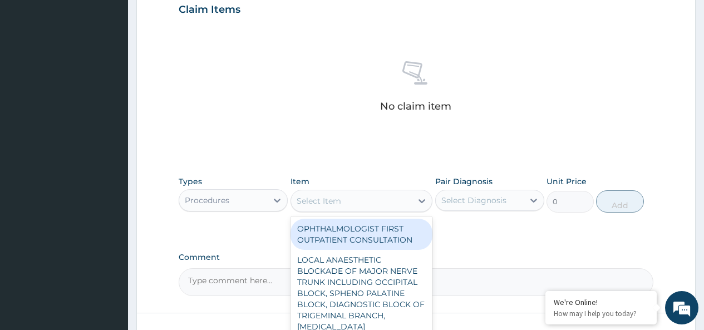
click at [333, 204] on div "Select Item" at bounding box center [319, 200] width 45 height 11
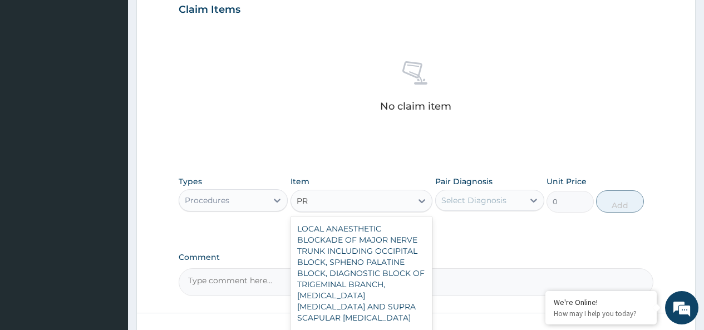
type input "P"
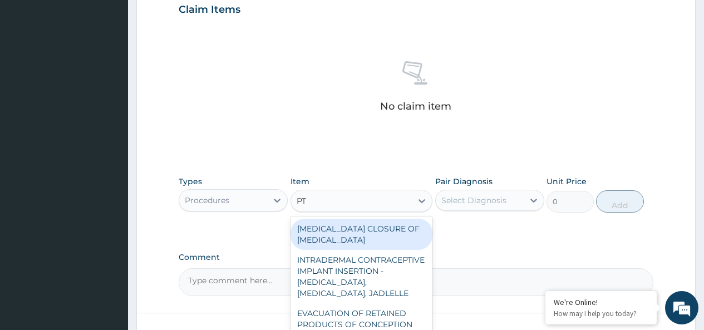
type input "P"
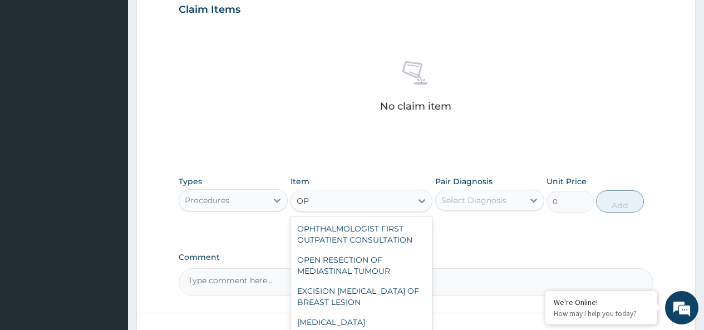
type input "O"
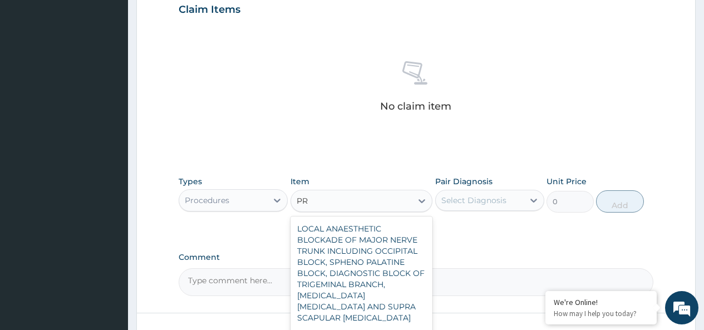
type input "P"
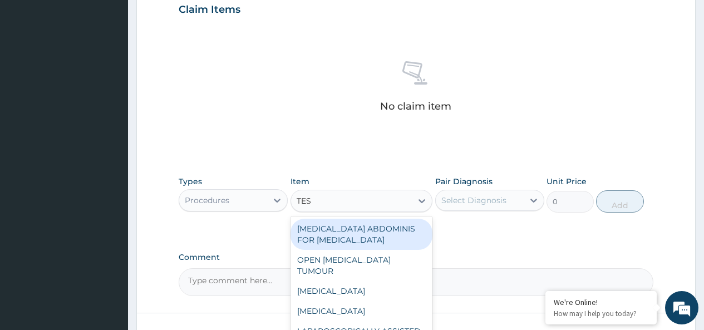
type input "TEST"
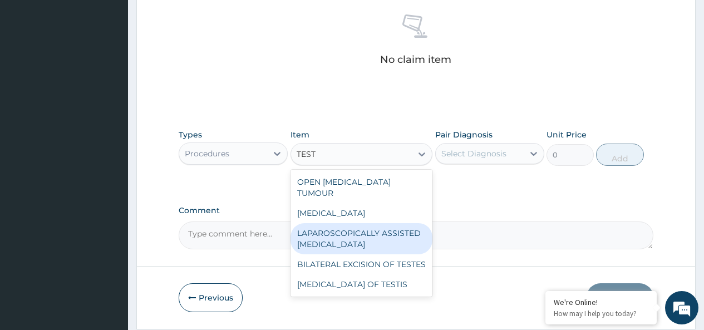
scroll to position [472, 0]
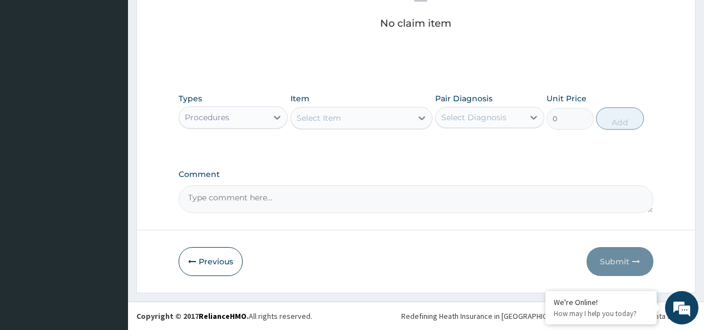
drag, startPoint x: 324, startPoint y: 114, endPoint x: 311, endPoint y: 116, distance: 13.6
click at [311, 116] on div "Select Item" at bounding box center [351, 118] width 121 height 18
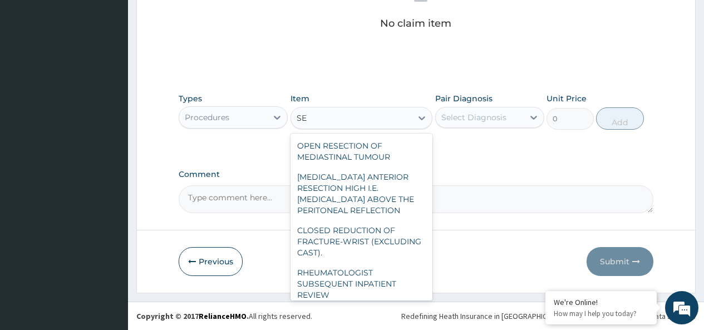
type input "S"
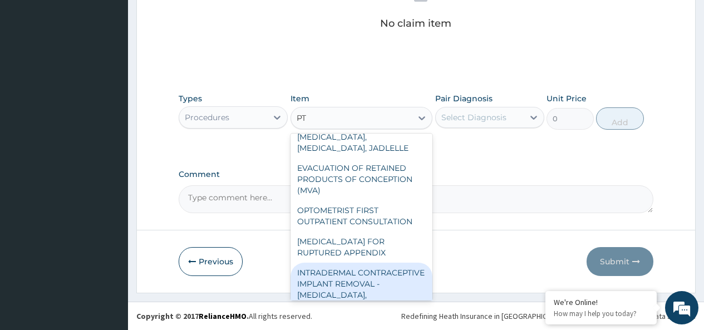
scroll to position [0, 0]
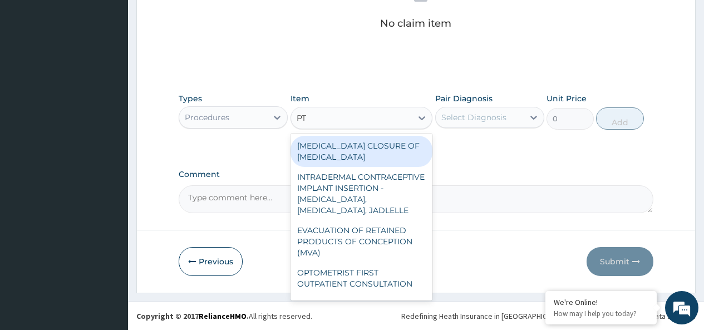
type input "P"
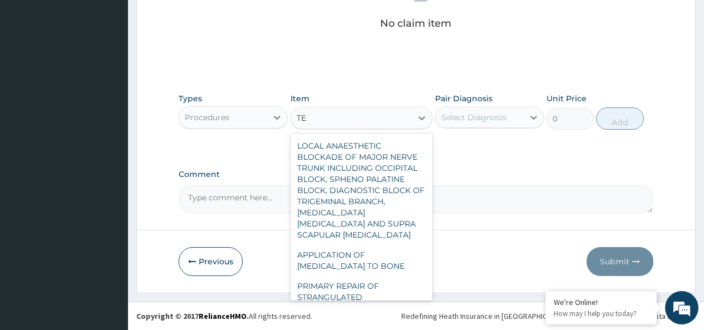
type input "T"
type input "P"
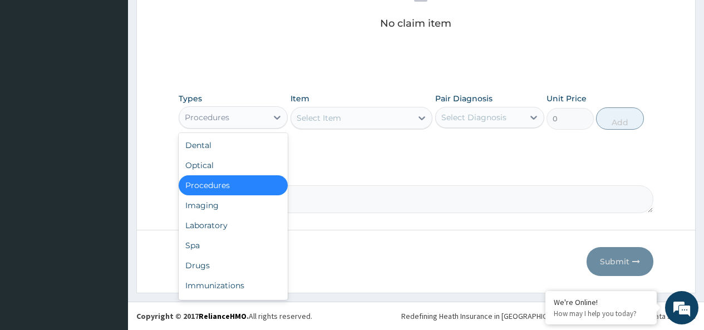
click at [213, 111] on div "Procedures" at bounding box center [223, 118] width 88 height 18
click at [211, 225] on div "Laboratory" at bounding box center [233, 225] width 109 height 20
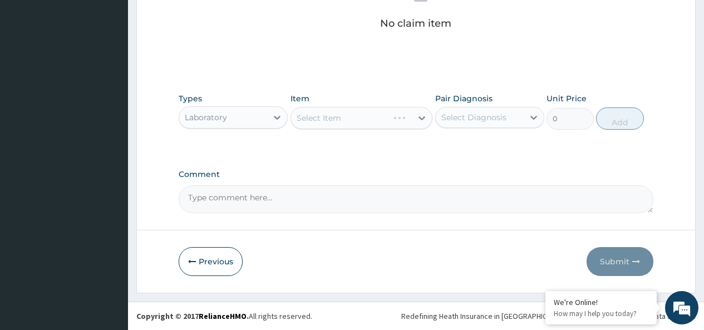
click at [337, 122] on div "Select Item" at bounding box center [362, 118] width 142 height 22
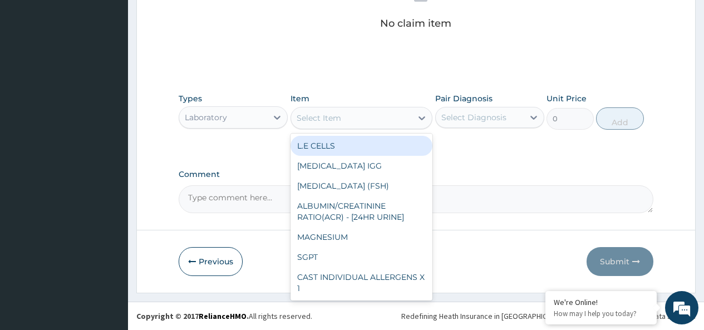
click at [339, 118] on div "Select Item" at bounding box center [319, 117] width 45 height 11
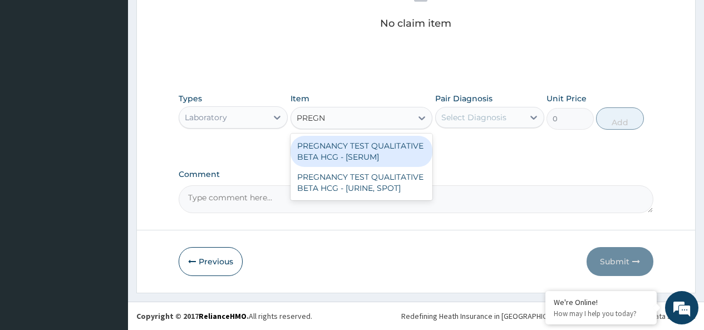
type input "PREGNA"
click at [339, 149] on div "PREGNANCY TEST QUALITATIVE BETA HCG - [SERUM]" at bounding box center [362, 151] width 142 height 31
type input "1380"
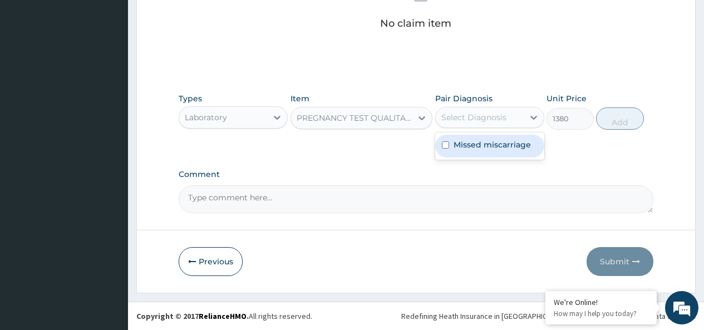
click at [486, 116] on div "Select Diagnosis" at bounding box center [473, 117] width 65 height 11
click at [488, 145] on label "Missed miscarriage" at bounding box center [492, 144] width 77 height 11
checkbox input "true"
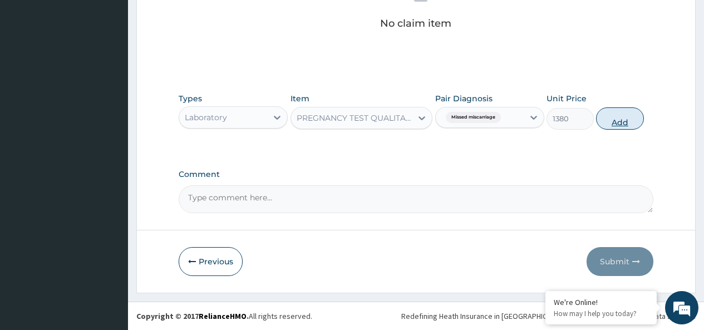
click at [619, 118] on button "Add" at bounding box center [619, 118] width 47 height 22
type input "0"
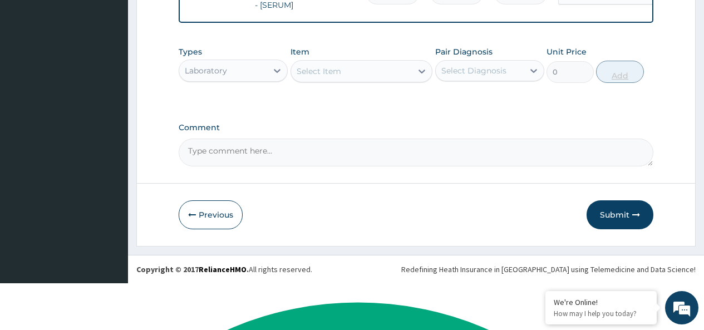
scroll to position [434, 0]
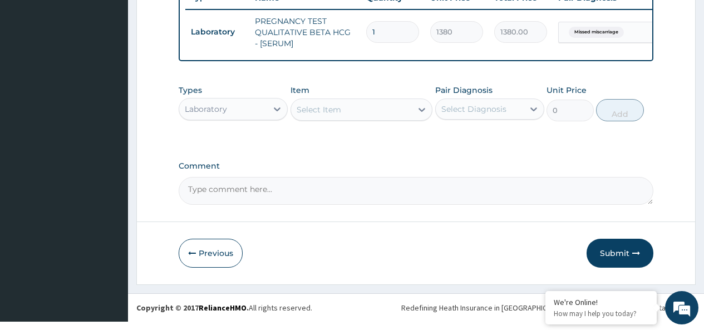
click at [339, 115] on div "Select Item" at bounding box center [319, 109] width 45 height 11
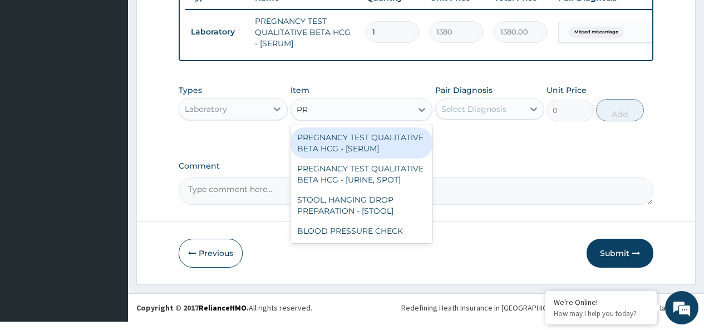
type input "P"
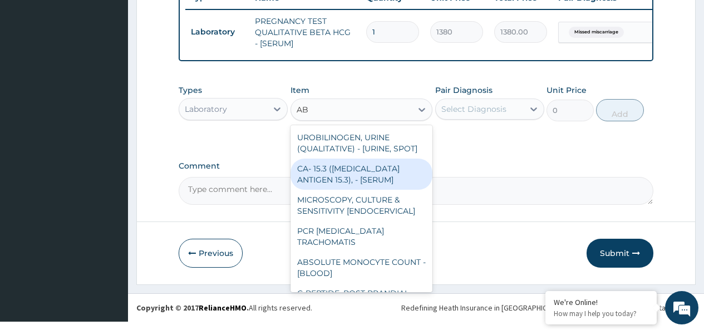
type input "A"
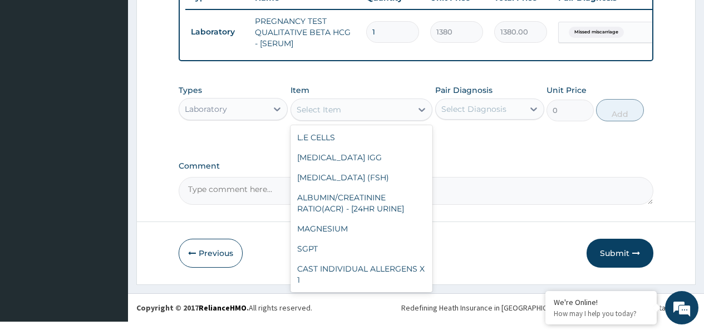
click at [344, 119] on div "Select Item" at bounding box center [351, 110] width 121 height 18
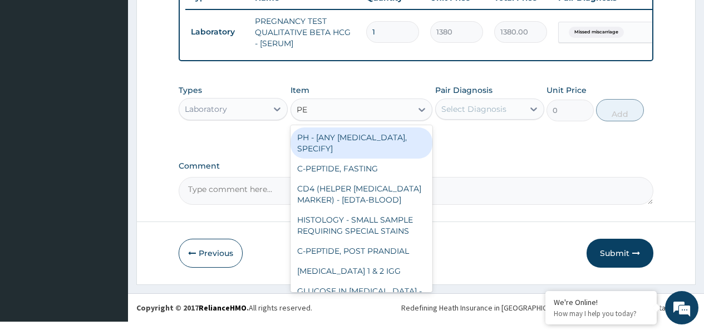
type input "P"
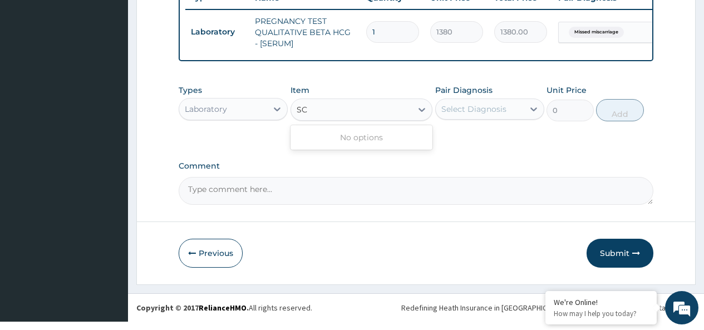
type input "S"
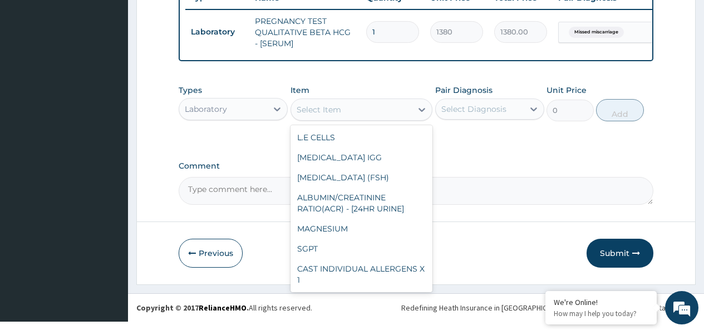
click at [249, 108] on div "Laboratory" at bounding box center [223, 109] width 88 height 18
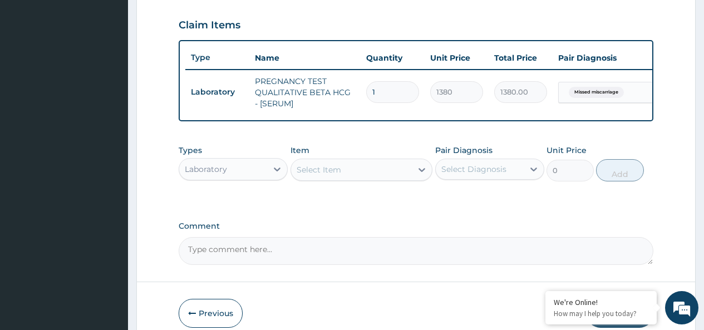
scroll to position [378, 0]
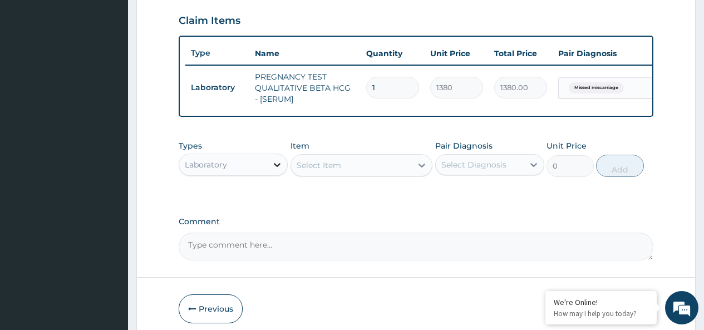
click at [272, 170] on icon at bounding box center [277, 164] width 11 height 11
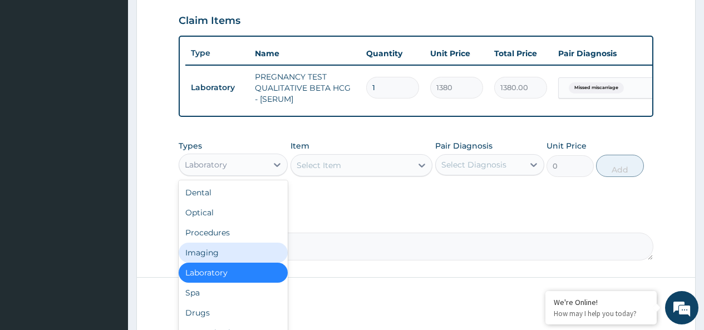
scroll to position [38, 0]
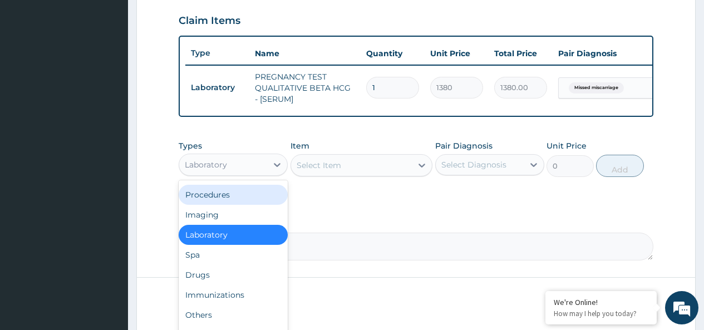
click at [235, 205] on div "Procedures" at bounding box center [233, 195] width 109 height 20
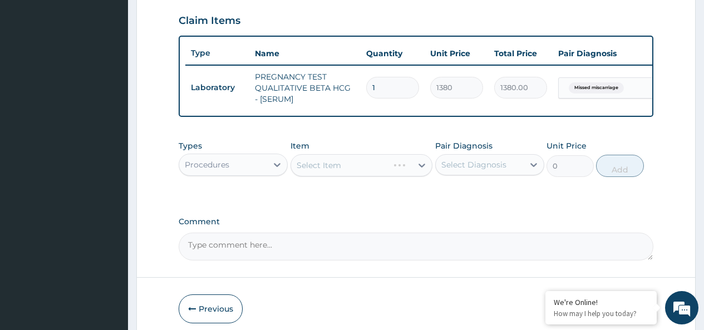
click at [333, 172] on div "Select Item" at bounding box center [362, 165] width 142 height 22
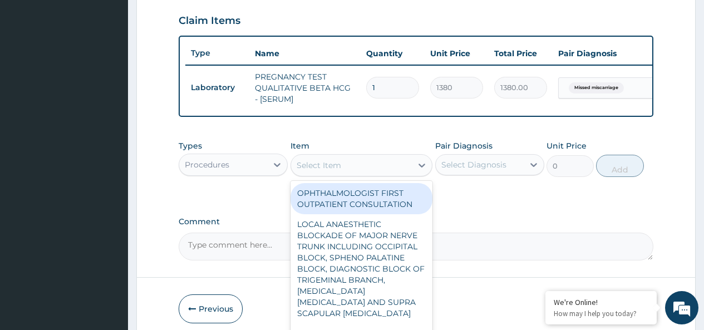
click at [333, 171] on div "Select Item" at bounding box center [319, 165] width 45 height 11
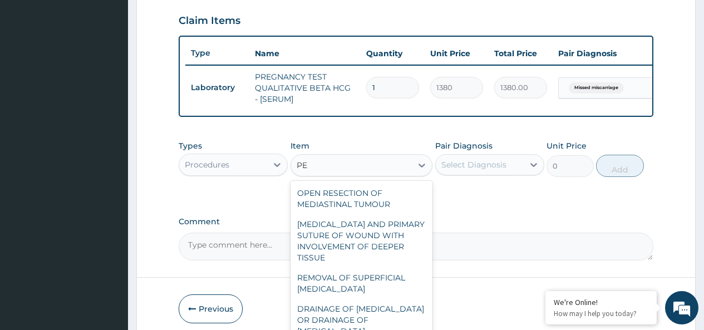
type input "P"
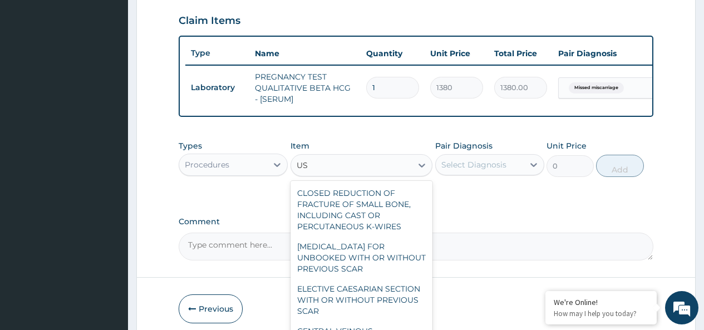
type input "U"
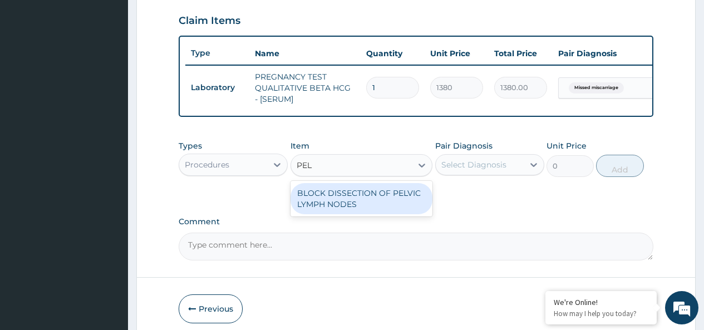
type input "PEL"
click at [223, 169] on div "Procedures" at bounding box center [207, 164] width 45 height 11
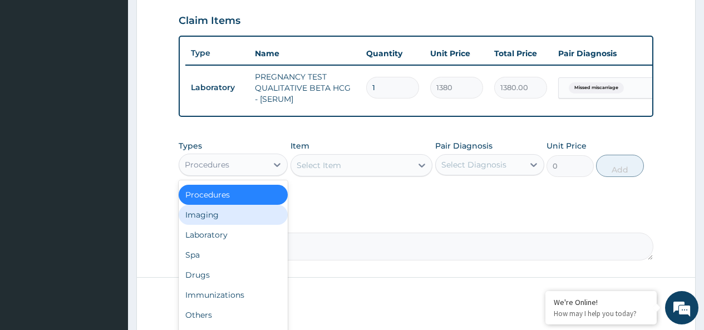
click at [210, 223] on div "Imaging" at bounding box center [233, 215] width 109 height 20
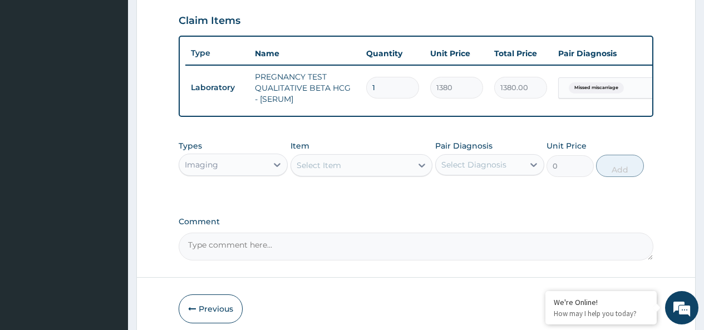
click at [383, 174] on div "Select Item" at bounding box center [351, 165] width 121 height 18
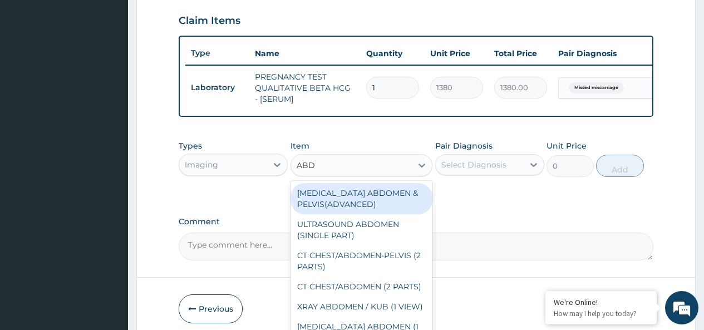
type input "ABDO"
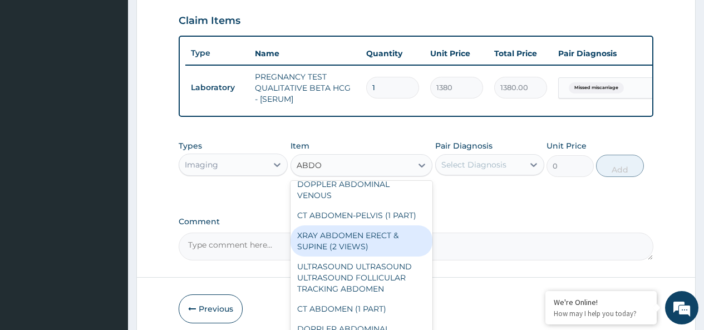
scroll to position [305, 0]
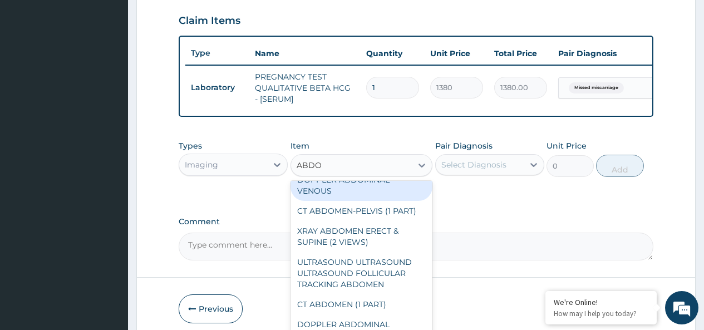
drag, startPoint x: 406, startPoint y: 244, endPoint x: 342, endPoint y: 189, distance: 84.0
click at [342, 189] on div "MRI ABDOMEN & PELVIS(ADVANCED) ULTRASOUND ABDOMEN (SINGLE PART) CT CHEST/ABDOME…" at bounding box center [362, 264] width 142 height 167
click at [342, 189] on div "DOPPLER ABDOMINAL VENOUS" at bounding box center [362, 185] width 142 height 31
type input "40250"
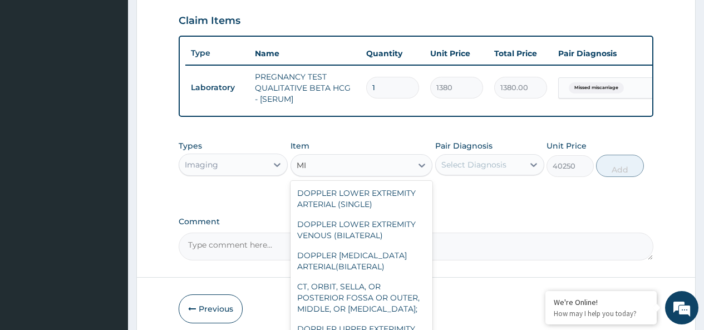
type input "M"
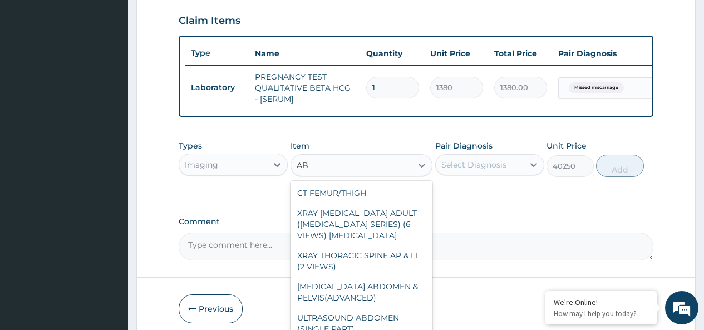
type input "A"
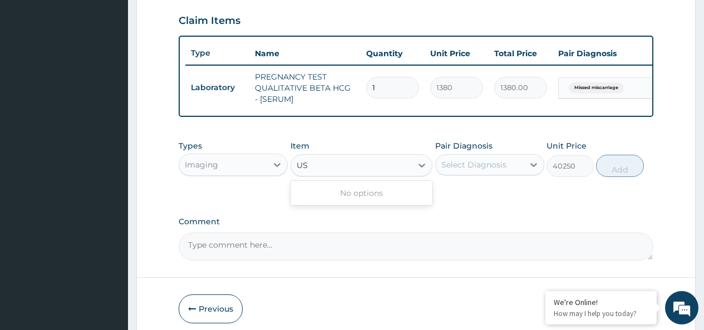
type input "U"
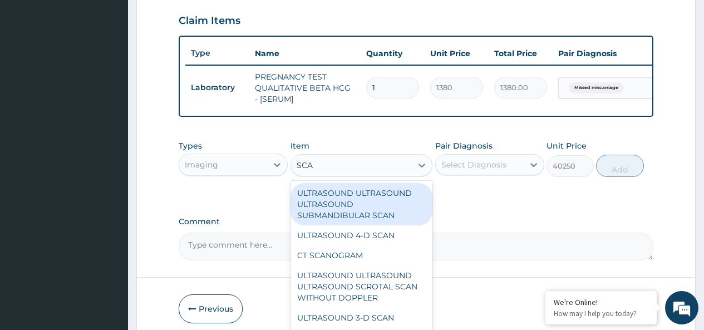
type input "SCAN"
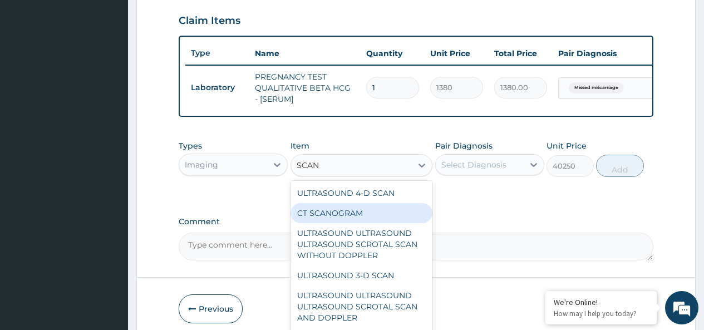
scroll to position [0, 0]
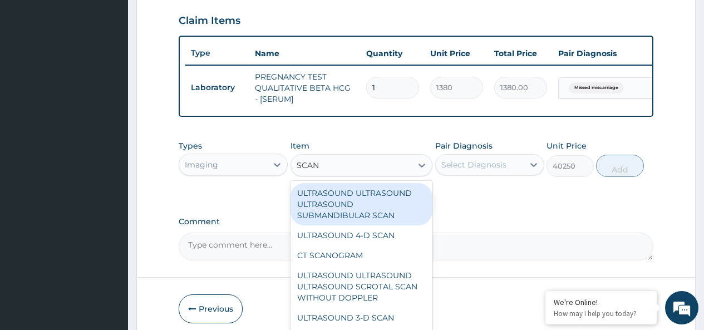
click at [369, 221] on div "ULTRASOUND ULTRASOUND ULTRASOUND SUBMANDIBULAR SCAN" at bounding box center [362, 204] width 142 height 42
type input "8625"
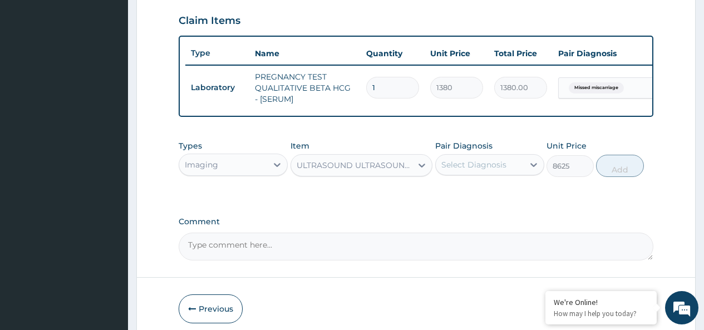
click at [474, 170] on div "Select Diagnosis" at bounding box center [473, 164] width 65 height 11
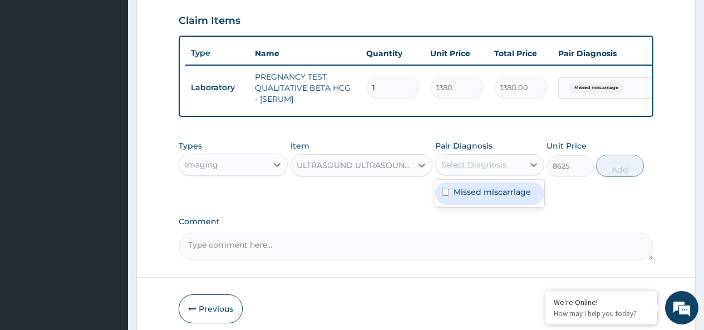
click at [477, 198] on label "Missed miscarriage" at bounding box center [492, 191] width 77 height 11
checkbox input "true"
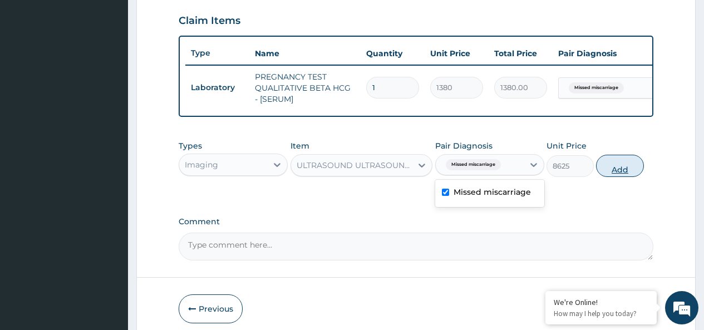
click at [626, 177] on button "Add" at bounding box center [619, 166] width 47 height 22
type input "0"
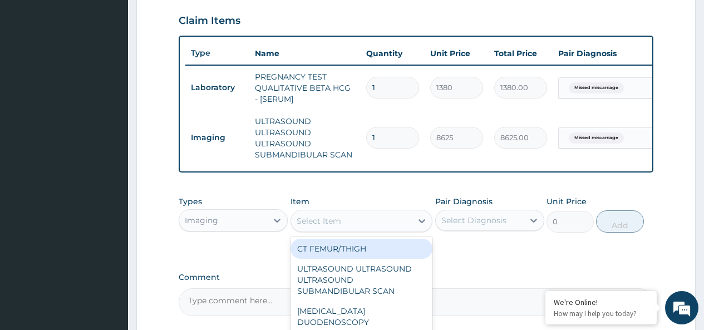
click at [321, 227] on div "Select Item" at bounding box center [319, 220] width 45 height 11
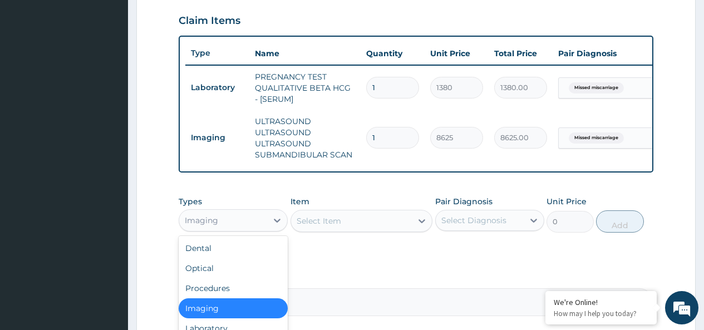
click at [220, 228] on div "Imaging" at bounding box center [223, 220] width 88 height 18
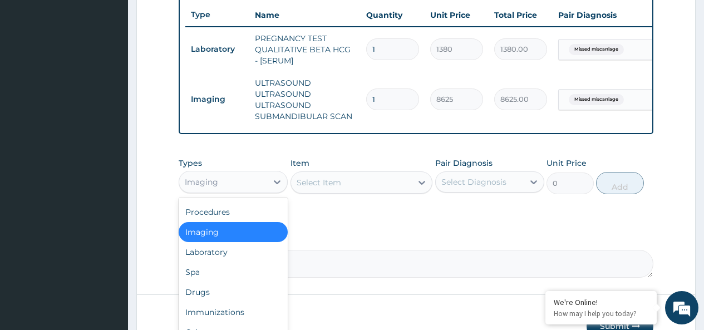
scroll to position [434, 0]
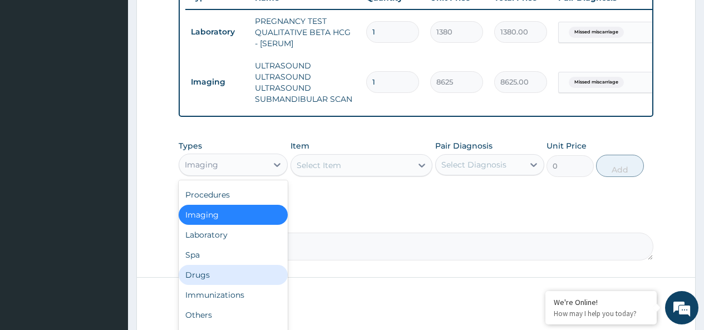
click at [216, 285] on div "Drugs" at bounding box center [233, 275] width 109 height 20
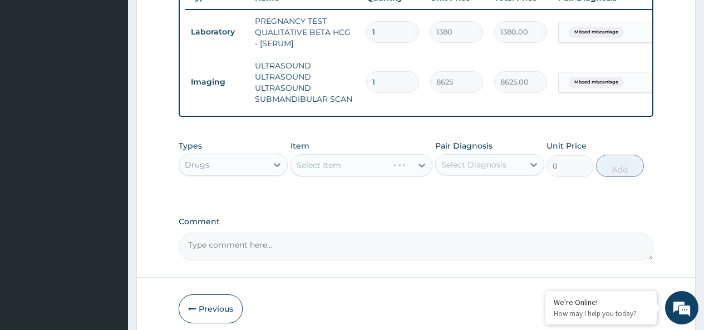
click at [331, 173] on div "Select Item" at bounding box center [362, 165] width 142 height 22
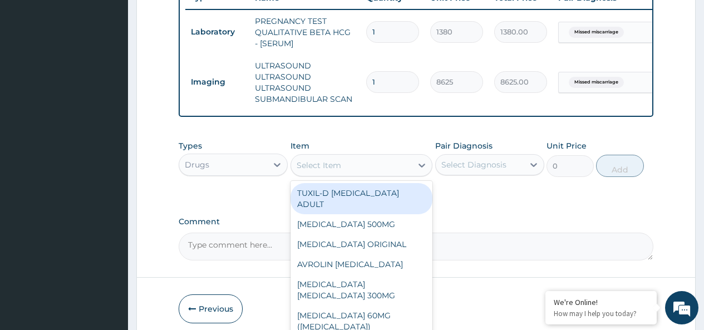
click at [331, 171] on div "Select Item" at bounding box center [319, 165] width 45 height 11
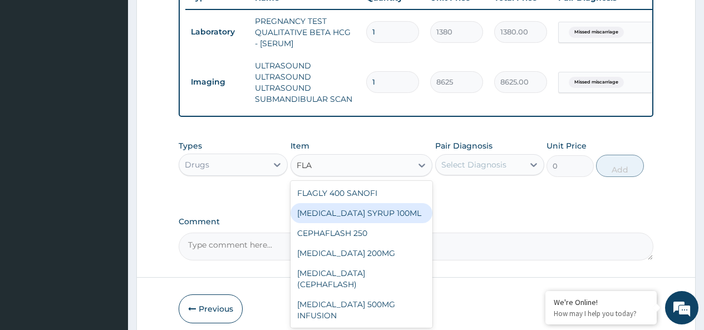
type input "FL"
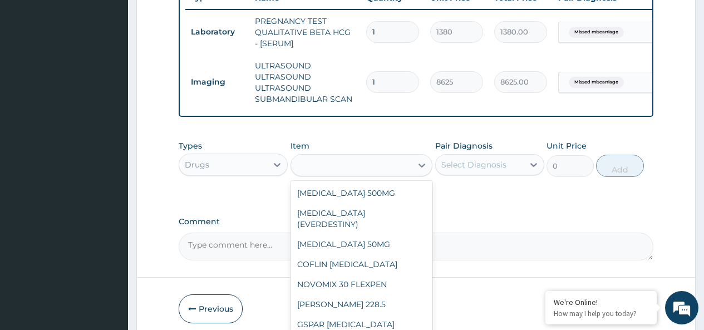
click at [343, 173] on div "FL" at bounding box center [351, 165] width 121 height 18
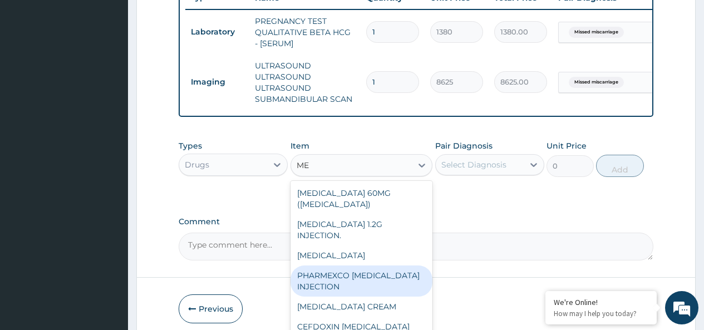
type input "M"
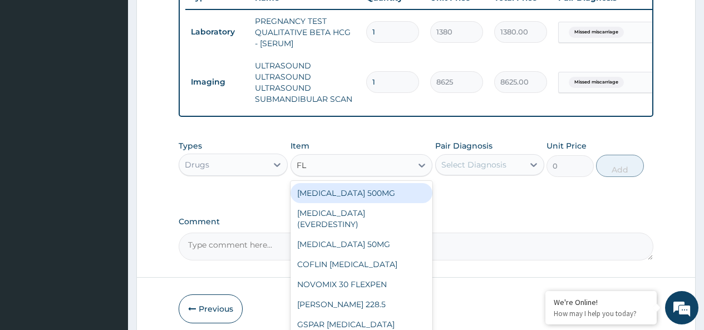
type input "FLA"
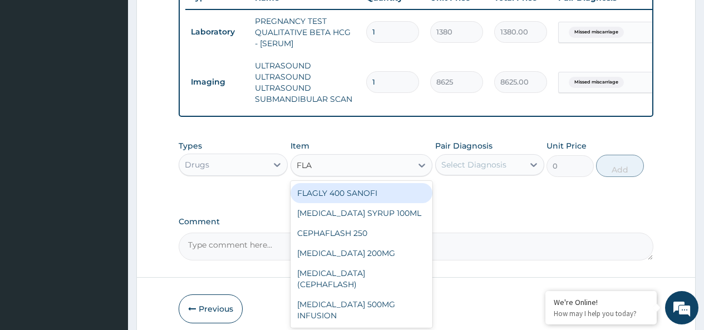
click at [368, 201] on div "FLAGLY 400 SANOFI" at bounding box center [362, 193] width 142 height 20
type input "75.9"
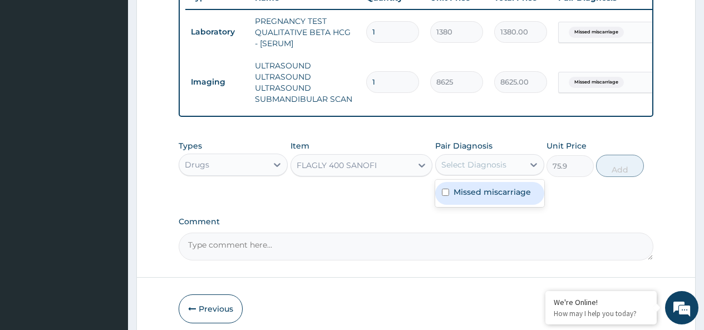
click at [496, 170] on div "Select Diagnosis" at bounding box center [473, 164] width 65 height 11
drag, startPoint x: 485, startPoint y: 200, endPoint x: 589, endPoint y: 178, distance: 106.5
click at [486, 198] on label "Missed miscarriage" at bounding box center [492, 191] width 77 height 11
checkbox input "true"
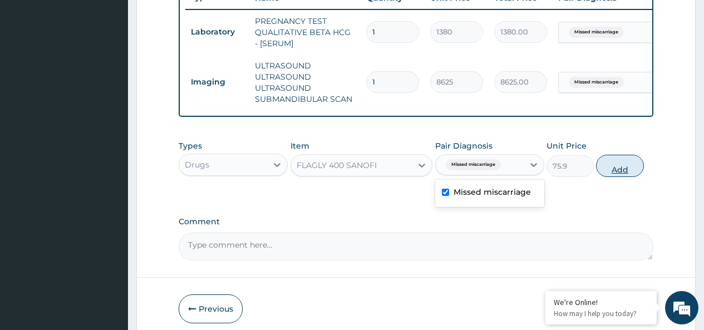
click at [627, 177] on button "Add" at bounding box center [619, 166] width 47 height 22
type input "0"
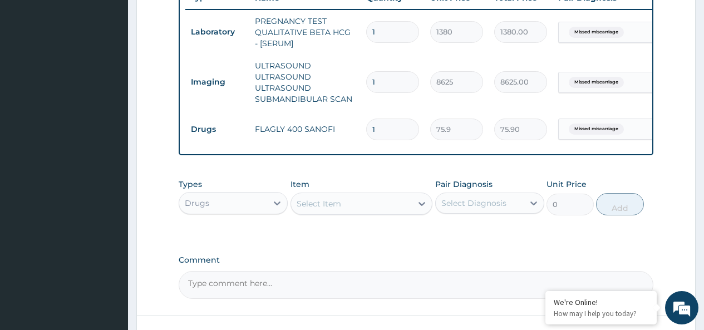
type input "0.00"
type input "6"
type input "455.40"
type input "6"
click at [315, 209] on div "Select Item" at bounding box center [319, 203] width 45 height 11
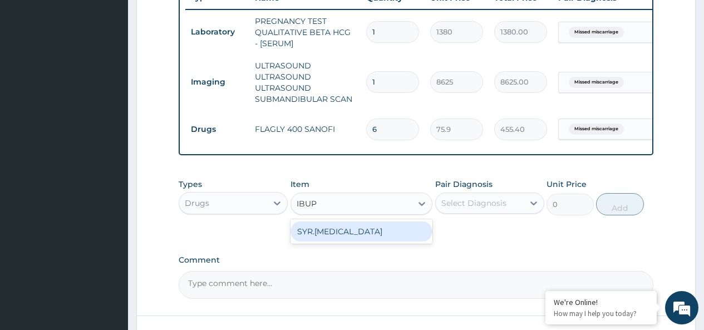
type input "IBU"
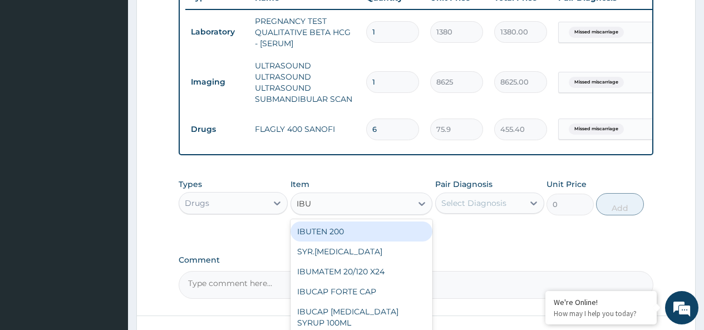
click at [336, 242] on div "IBUTEN 200" at bounding box center [362, 231] width 142 height 20
type input "88.55"
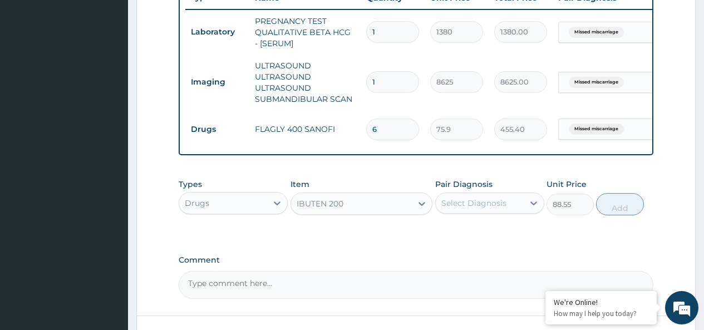
click at [472, 209] on div "Select Diagnosis" at bounding box center [473, 203] width 65 height 11
click at [462, 236] on label "Missed miscarriage" at bounding box center [492, 230] width 77 height 11
checkbox input "true"
click at [614, 215] on button "Add" at bounding box center [619, 204] width 47 height 22
type input "0"
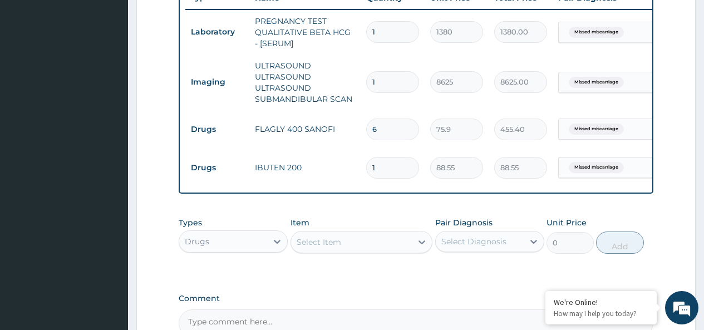
type input "12"
type input "1062.60"
type input "1"
type input "88.55"
type input "0.00"
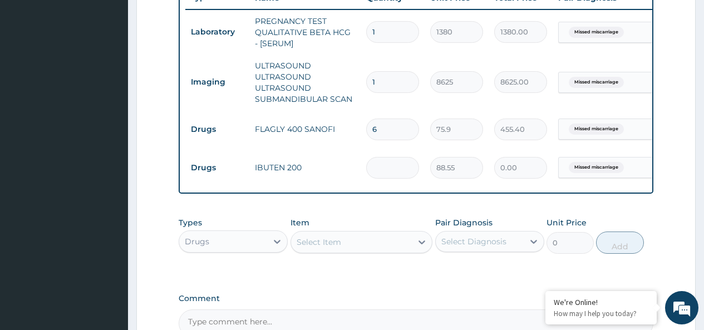
type input "1"
type input "88.55"
type input "12"
type input "1062.60"
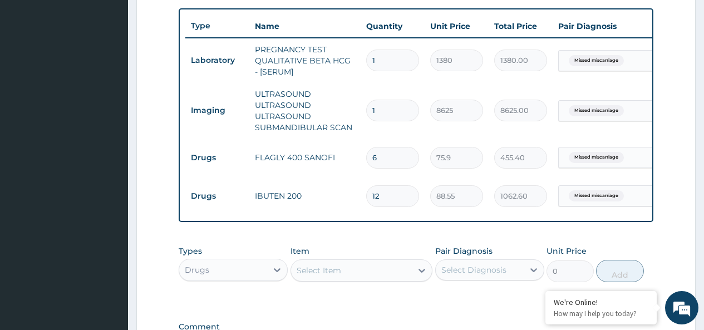
scroll to position [323, 0]
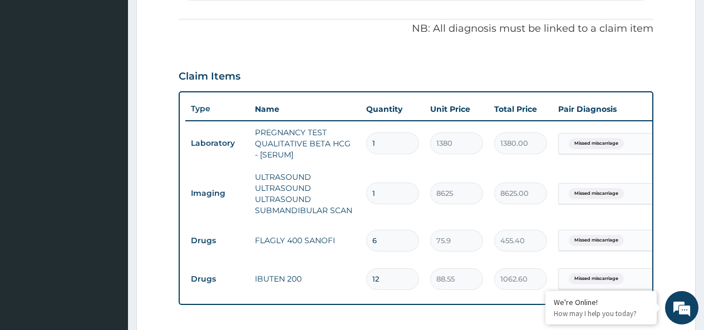
type input "12"
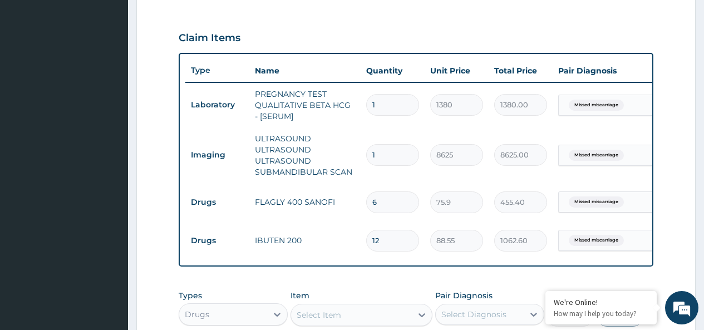
scroll to position [434, 0]
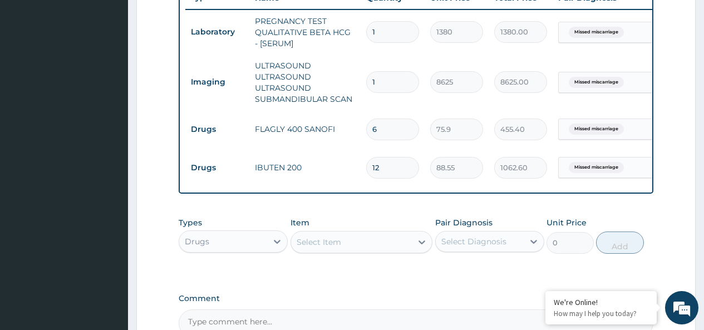
click at [265, 250] on div "Drugs" at bounding box center [223, 242] width 88 height 18
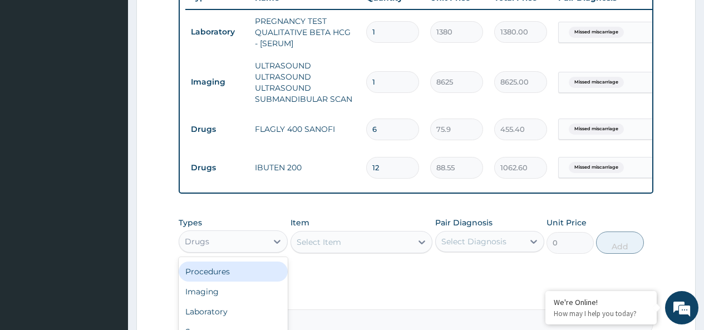
click at [252, 282] on div "Procedures" at bounding box center [233, 272] width 109 height 20
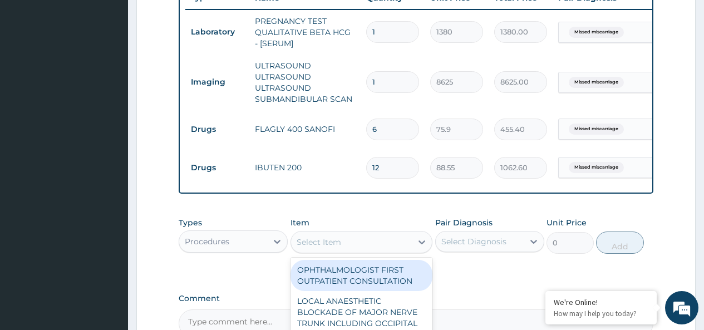
click at [312, 248] on div "Select Item" at bounding box center [319, 242] width 45 height 11
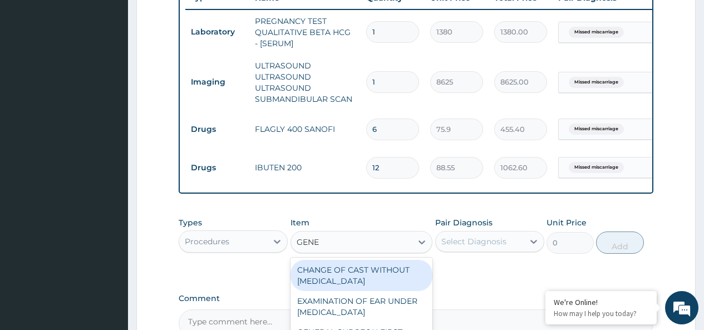
type input "GENER"
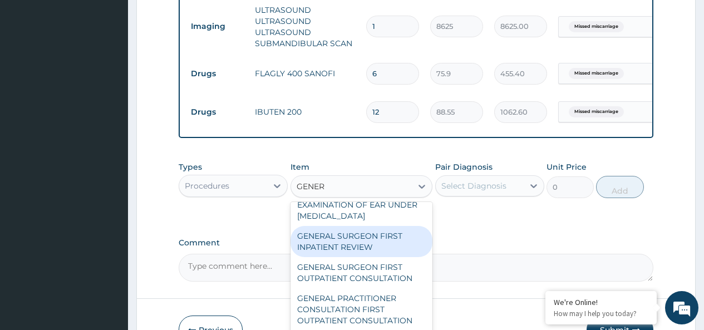
scroll to position [56, 0]
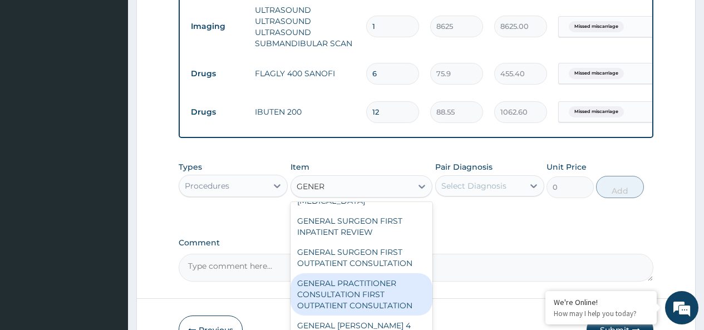
click at [376, 304] on div "GENERAL PRACTITIONER CONSULTATION FIRST OUTPATIENT CONSULTATION" at bounding box center [362, 294] width 142 height 42
type input "3795"
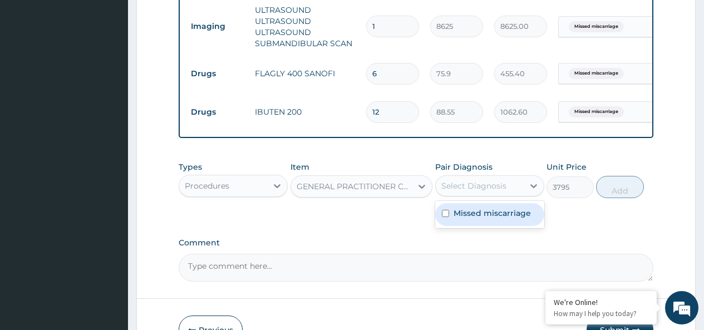
click at [480, 191] on div "Select Diagnosis" at bounding box center [473, 185] width 65 height 11
click at [481, 216] on label "Missed miscarriage" at bounding box center [492, 213] width 77 height 11
checkbox input "true"
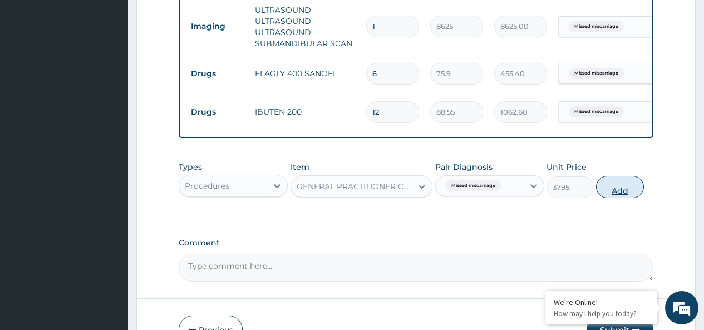
click at [605, 198] on button "Add" at bounding box center [619, 187] width 47 height 22
type input "0"
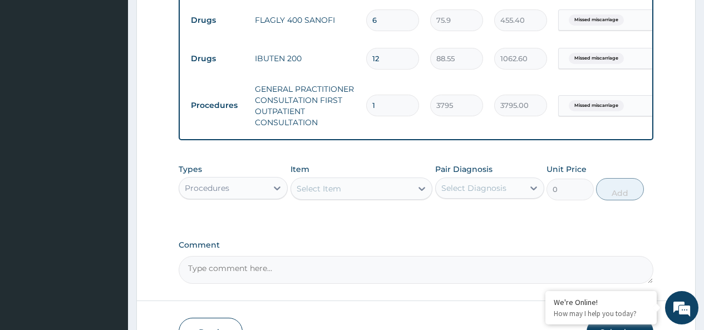
scroll to position [622, 0]
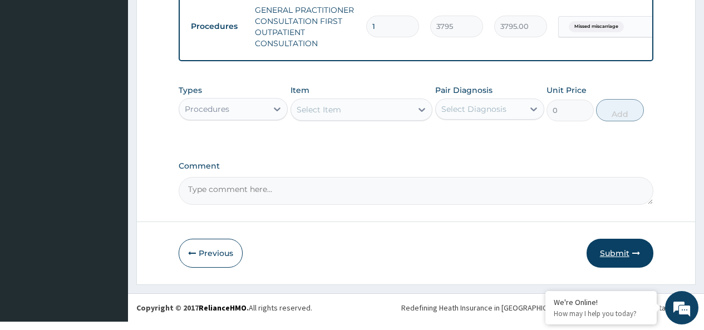
click at [615, 258] on button "Submit" at bounding box center [620, 253] width 67 height 29
